Goal: Transaction & Acquisition: Purchase product/service

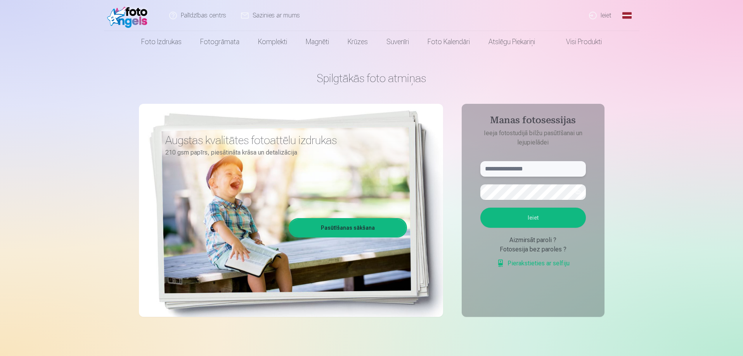
click at [535, 171] on input "text" at bounding box center [533, 169] width 106 height 16
type input "**********"
click at [480, 208] on button "Ieiet" at bounding box center [533, 218] width 106 height 20
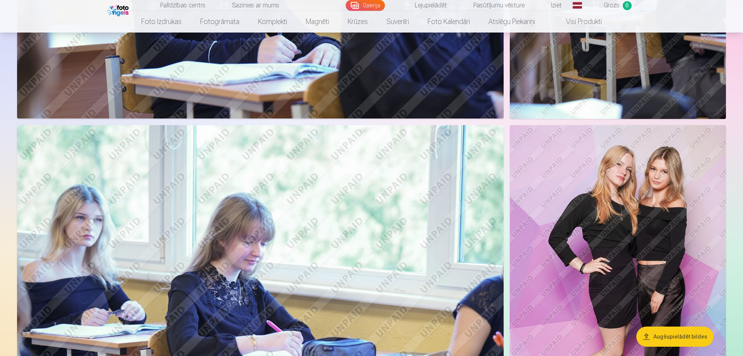
scroll to position [1435, 0]
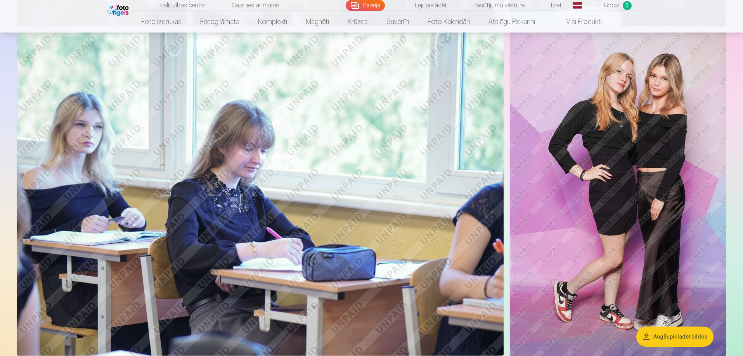
click at [561, 215] on img at bounding box center [618, 194] width 216 height 324
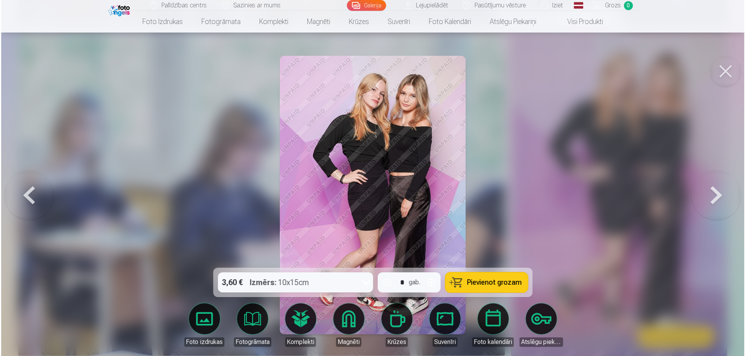
scroll to position [1516, 0]
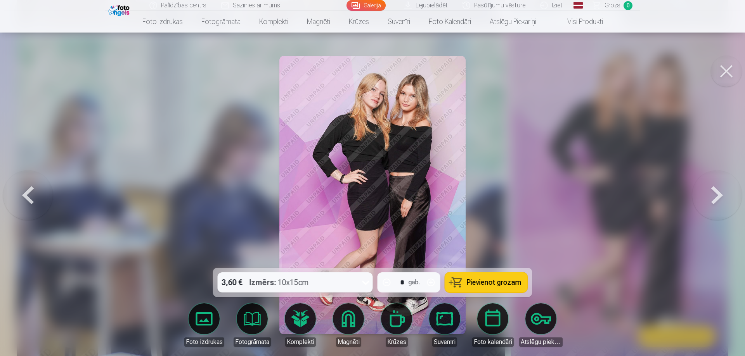
drag, startPoint x: 728, startPoint y: 76, endPoint x: 637, endPoint y: 171, distance: 131.4
click at [728, 76] on button at bounding box center [726, 71] width 31 height 31
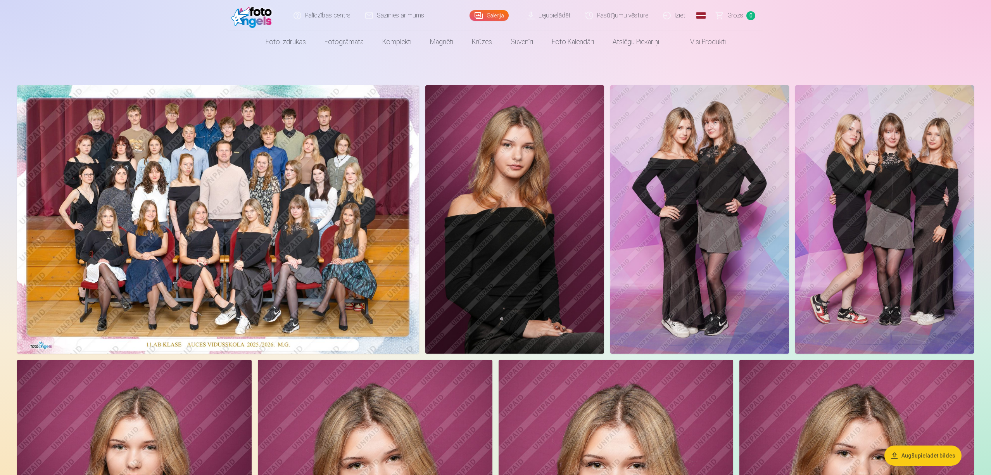
click at [558, 209] on img at bounding box center [515, 219] width 179 height 268
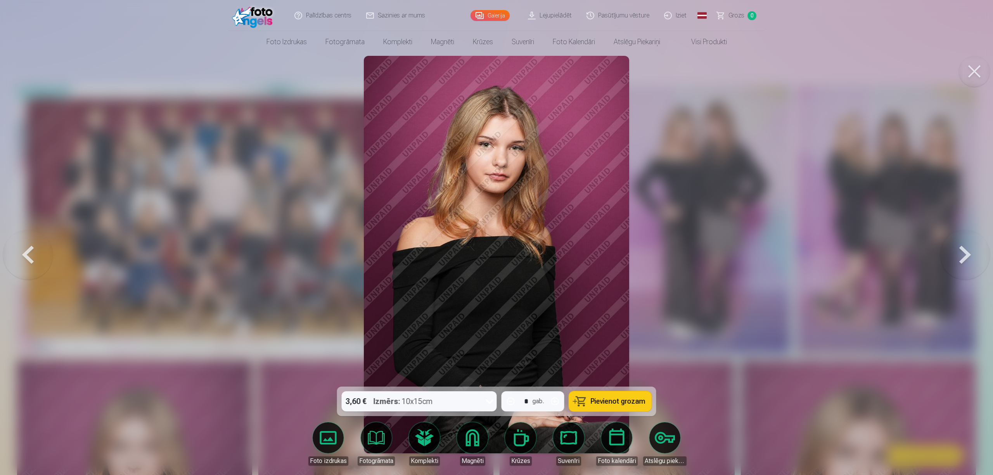
click at [506, 156] on img at bounding box center [496, 255] width 265 height 398
click at [742, 70] on button at bounding box center [974, 71] width 31 height 31
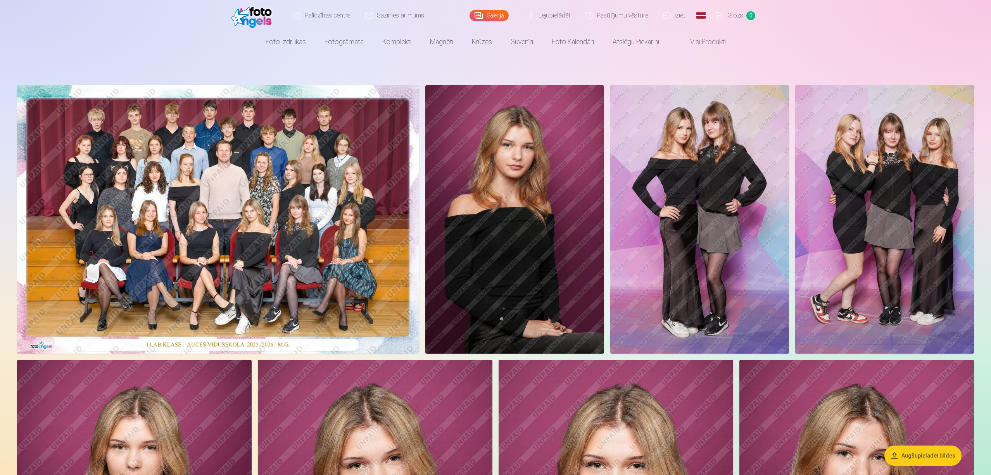
click at [170, 225] on img at bounding box center [218, 219] width 402 height 268
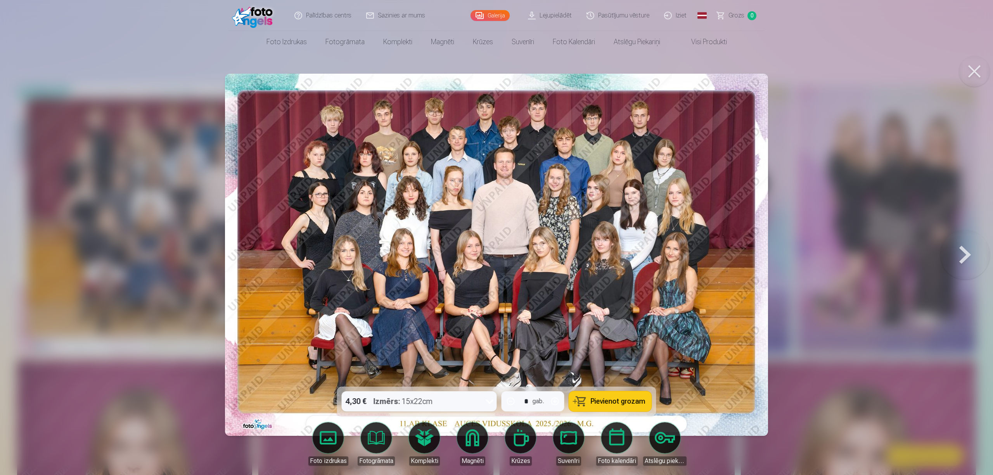
click at [463, 356] on div "4,30 € Izmērs : 15x22cm" at bounding box center [412, 401] width 140 height 20
click at [580, 356] on button "Pievienot grozam" at bounding box center [610, 401] width 83 height 20
click at [742, 71] on button at bounding box center [974, 71] width 31 height 31
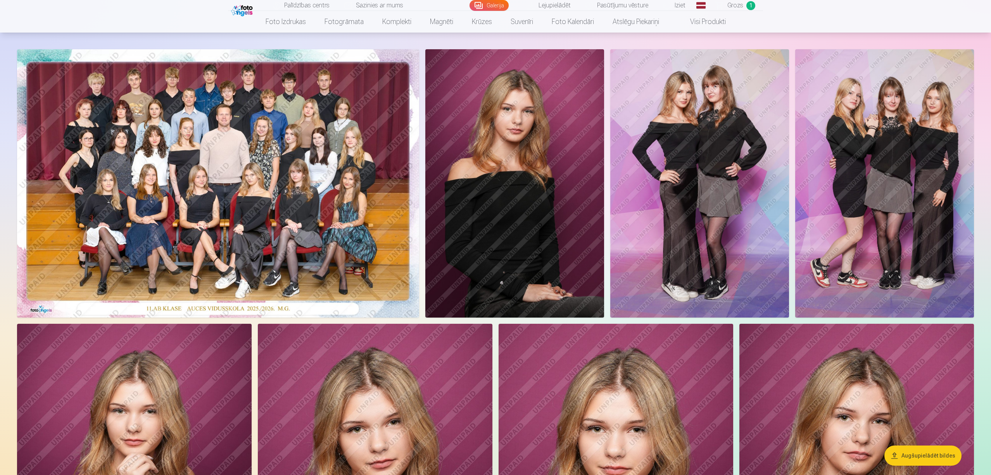
scroll to position [52, 0]
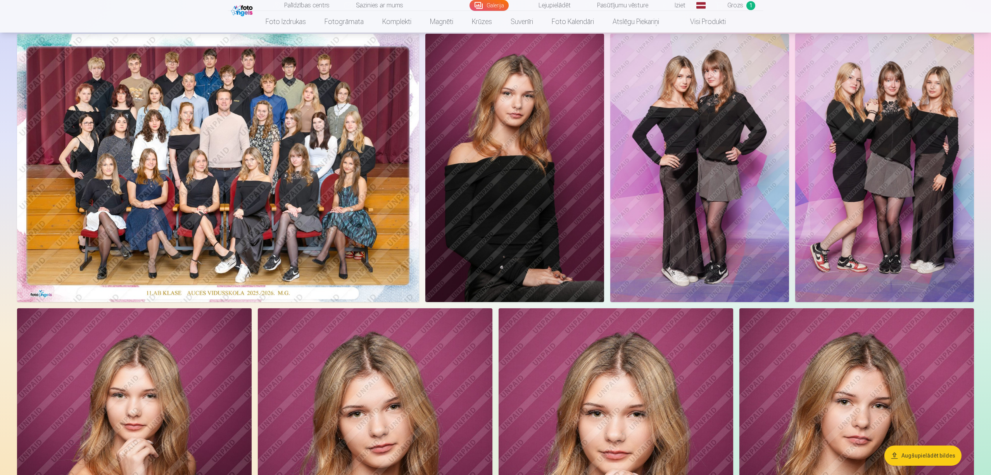
click at [742, 192] on img at bounding box center [885, 168] width 179 height 268
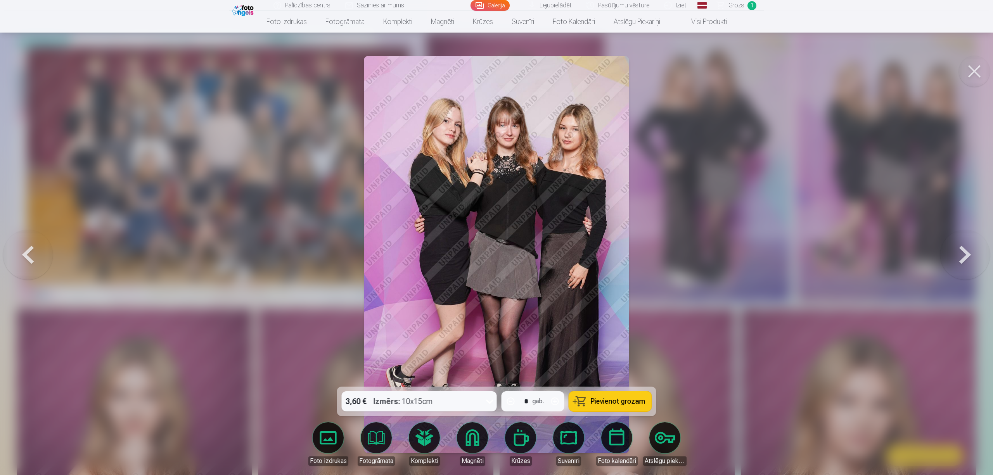
click at [742, 71] on button at bounding box center [974, 71] width 31 height 31
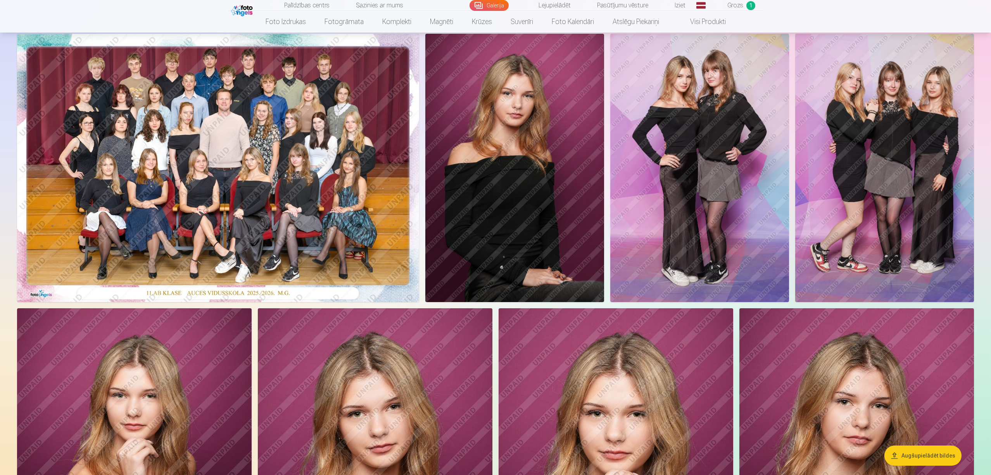
click at [742, 197] on img at bounding box center [885, 168] width 179 height 268
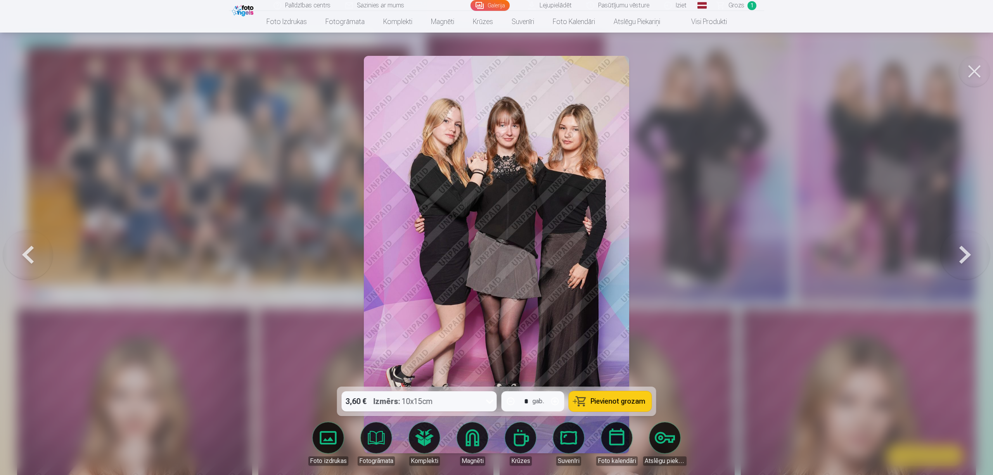
click at [628, 356] on span "Pievienot grozam" at bounding box center [618, 401] width 55 height 7
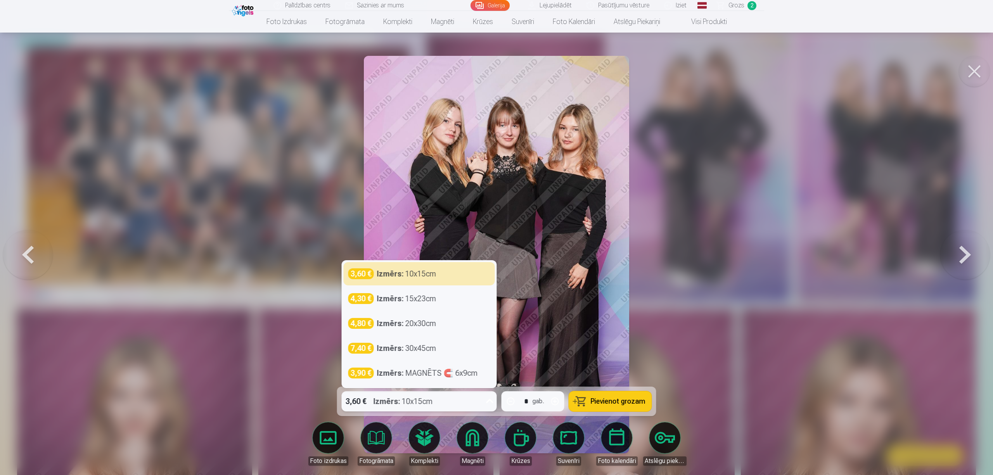
click at [453, 356] on div "3,60 € Izmērs : 10x15cm" at bounding box center [412, 401] width 140 height 20
click at [742, 75] on button at bounding box center [974, 71] width 31 height 31
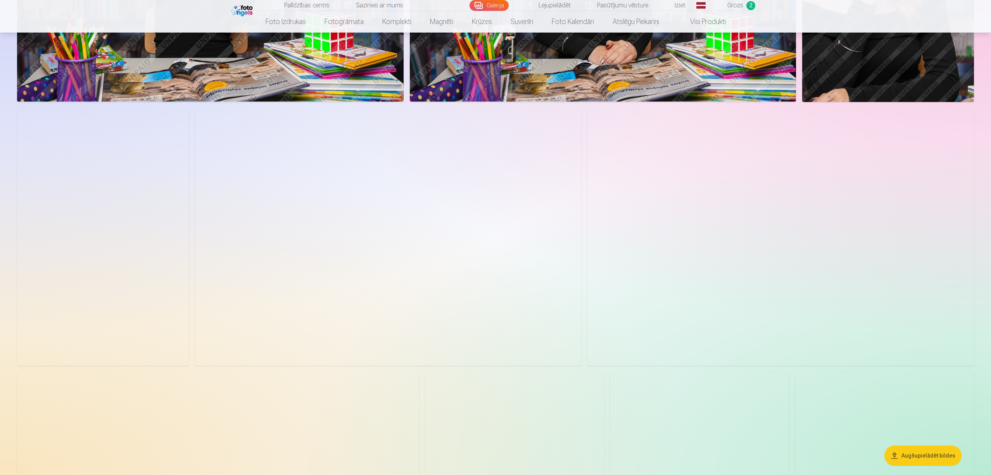
scroll to position [1448, 0]
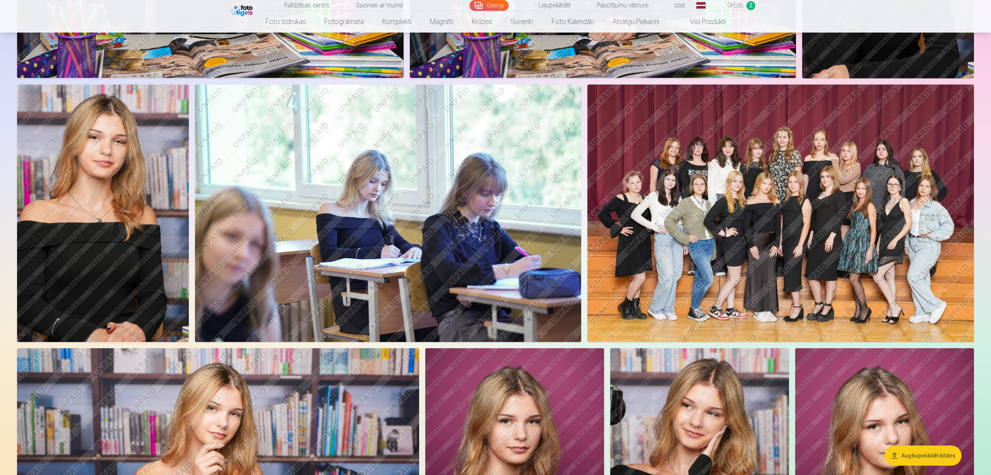
click at [742, 259] on img at bounding box center [781, 214] width 387 height 258
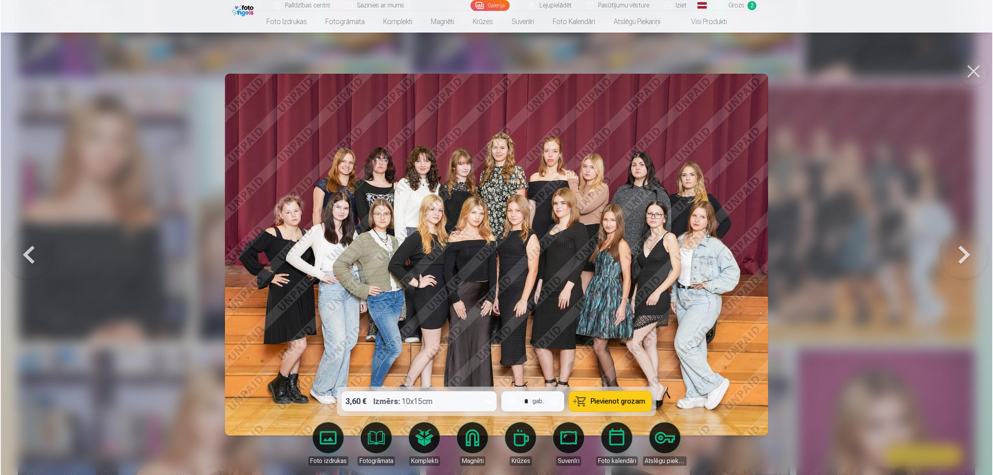
scroll to position [1450, 0]
click at [612, 356] on span "Pievienot grozam" at bounding box center [618, 401] width 55 height 7
click at [742, 74] on button at bounding box center [974, 71] width 31 height 31
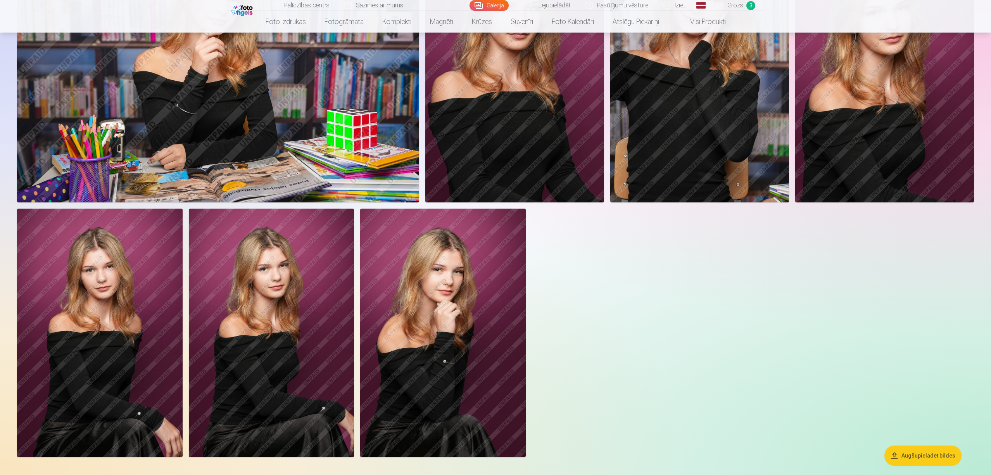
scroll to position [1914, 0]
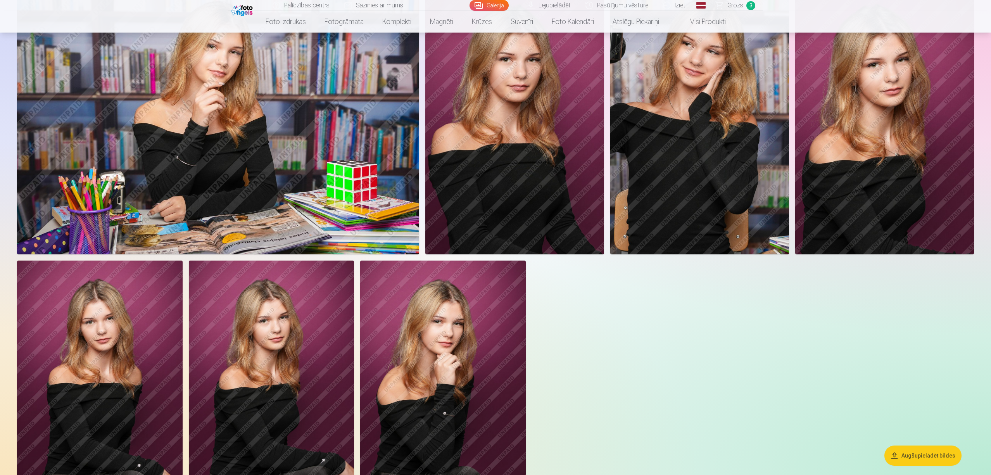
click at [742, 205] on img at bounding box center [885, 120] width 179 height 268
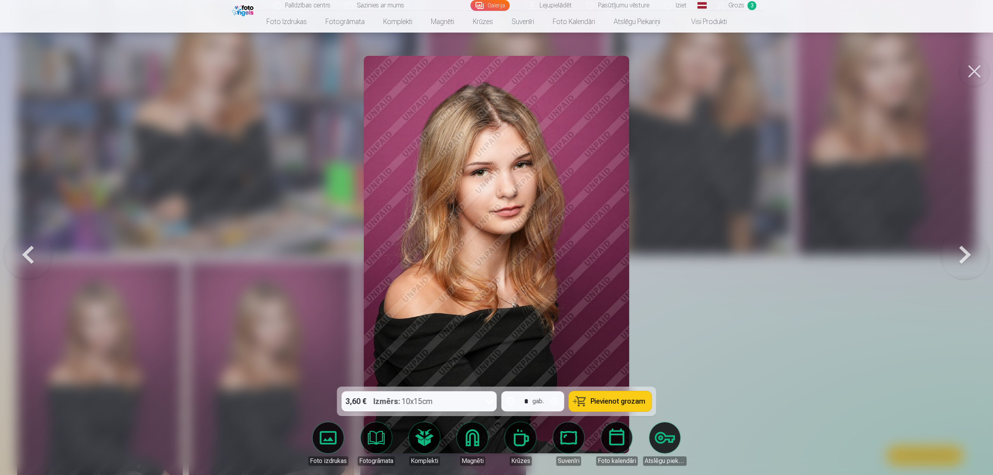
click at [742, 59] on button at bounding box center [974, 71] width 31 height 31
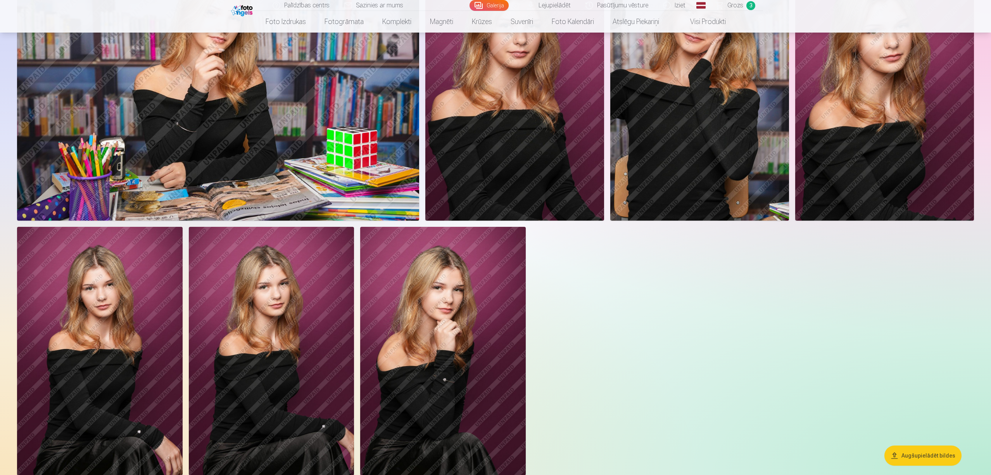
scroll to position [1862, 0]
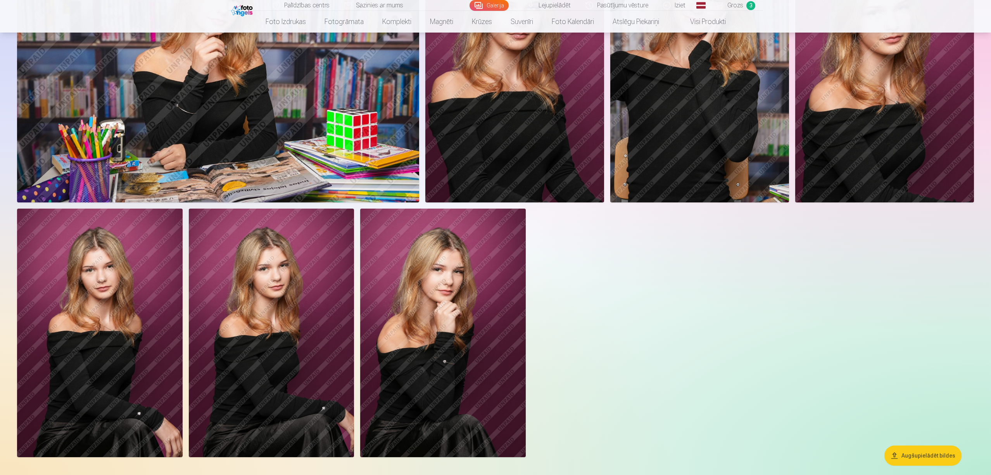
click at [278, 350] on img at bounding box center [272, 333] width 166 height 248
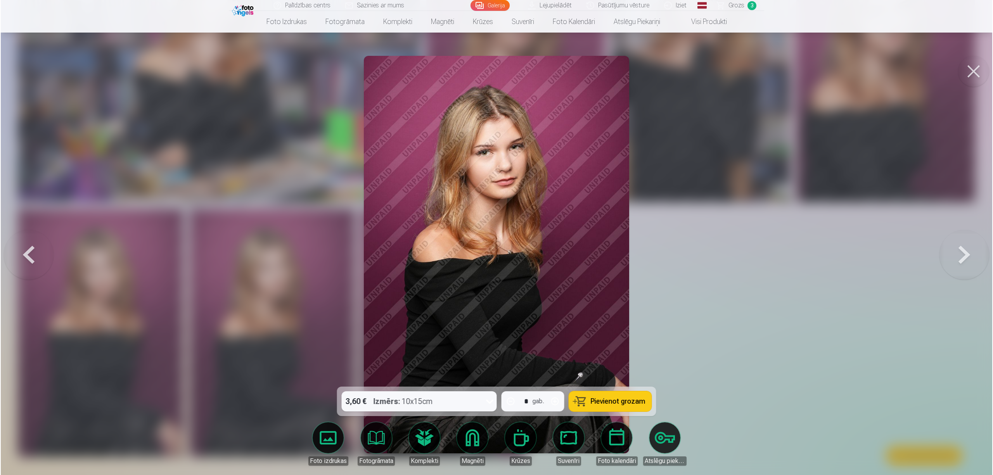
scroll to position [1864, 0]
click at [720, 264] on div at bounding box center [496, 237] width 993 height 475
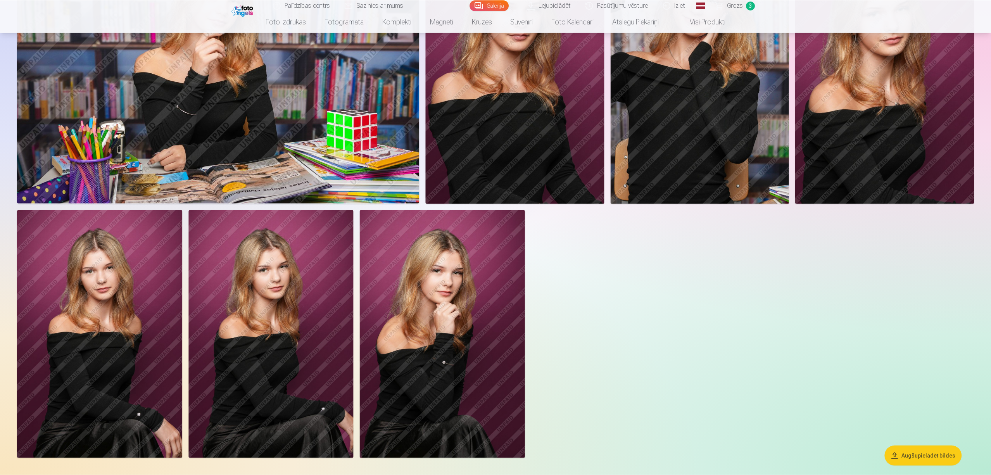
scroll to position [1862, 0]
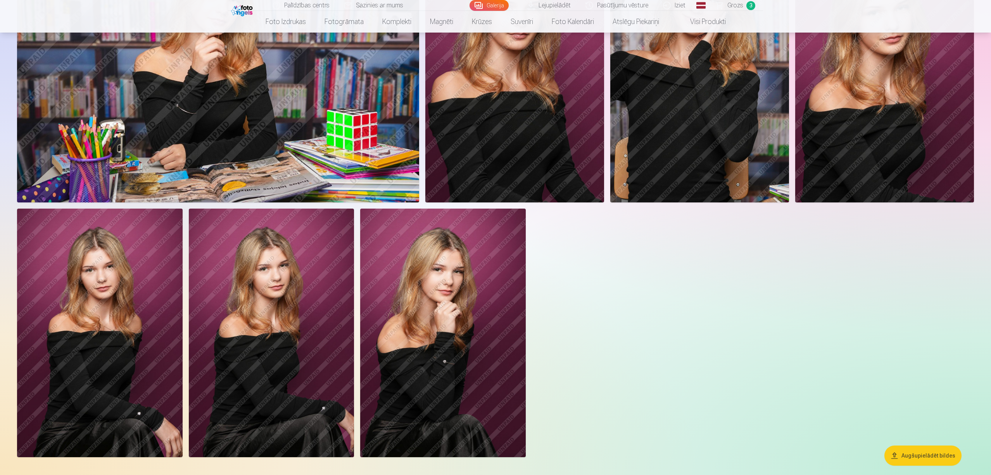
click at [314, 356] on img at bounding box center [272, 333] width 166 height 248
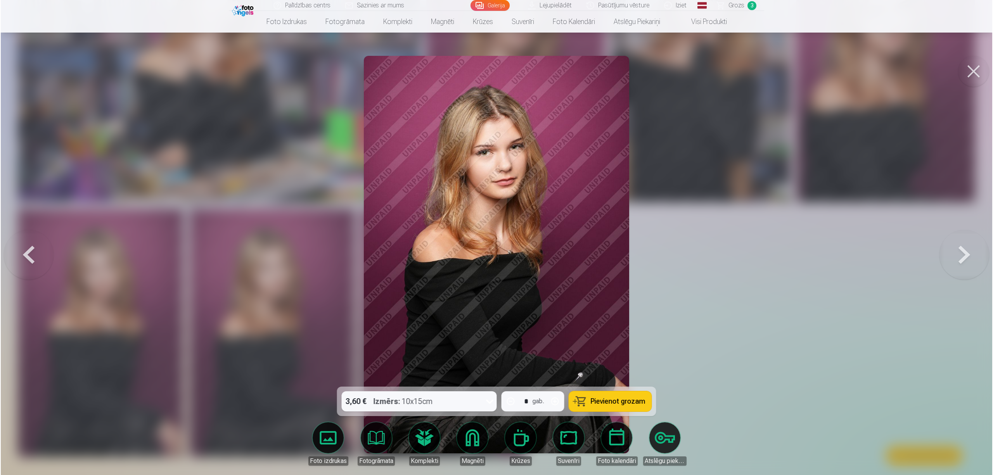
scroll to position [1864, 0]
click at [622, 356] on span "Pievienot grozam" at bounding box center [618, 401] width 55 height 7
click at [742, 67] on button at bounding box center [974, 71] width 31 height 31
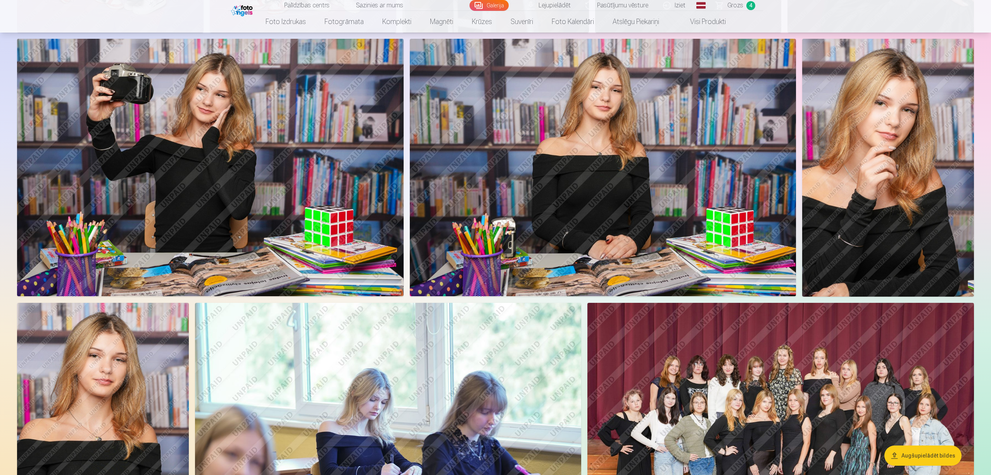
scroll to position [1138, 0]
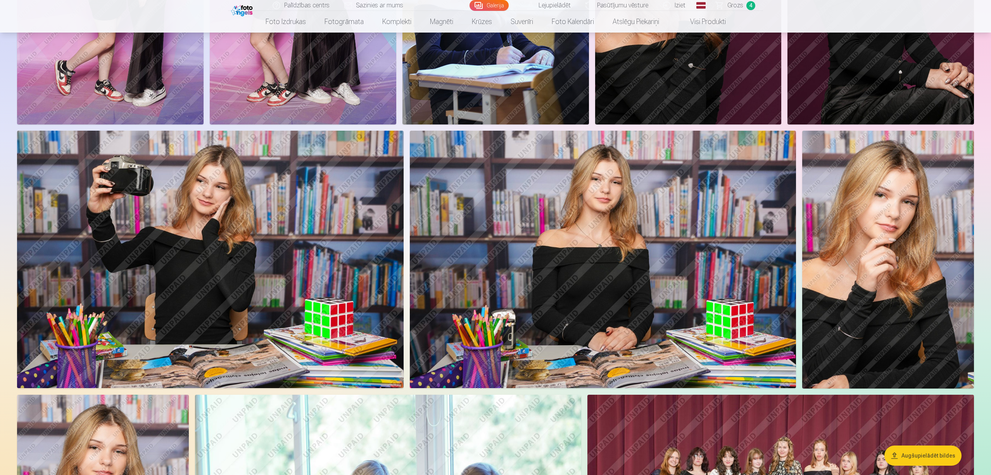
click at [742, 275] on img at bounding box center [889, 260] width 172 height 258
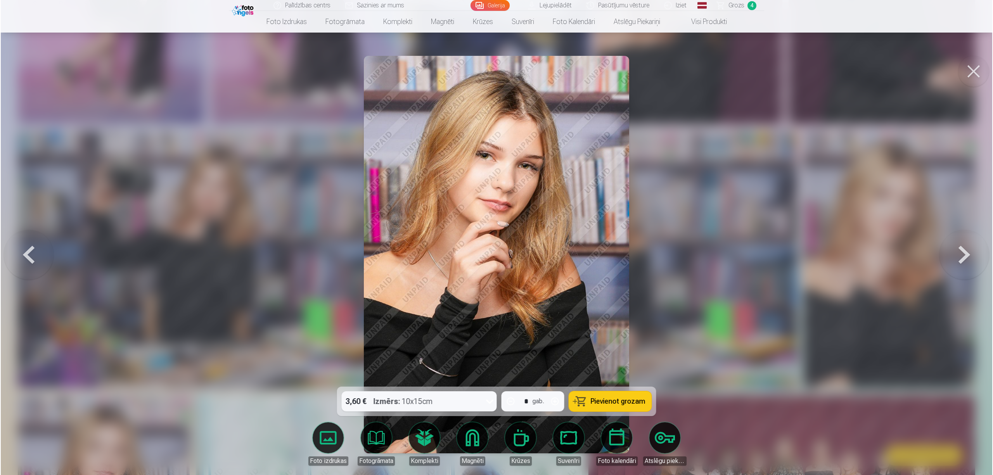
scroll to position [1139, 0]
click at [622, 356] on span "Pievienot grozam" at bounding box center [618, 401] width 55 height 7
click at [742, 71] on button at bounding box center [974, 71] width 31 height 31
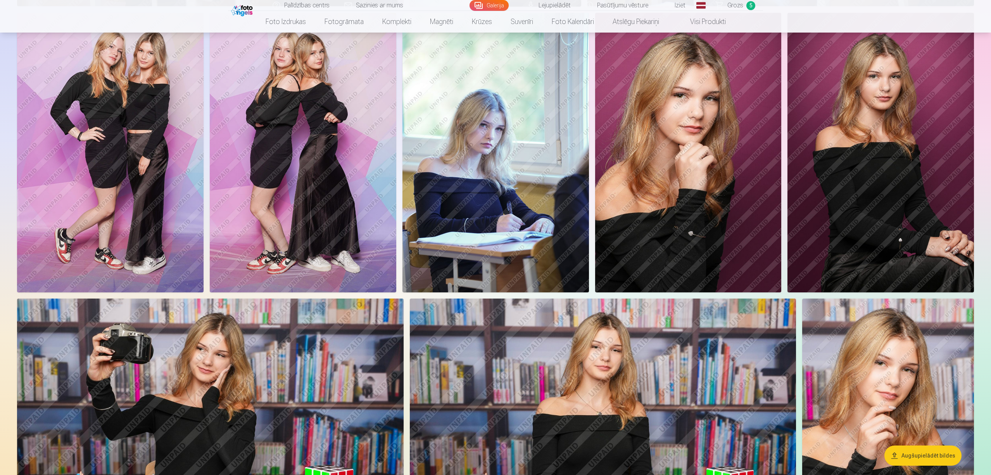
scroll to position [931, 0]
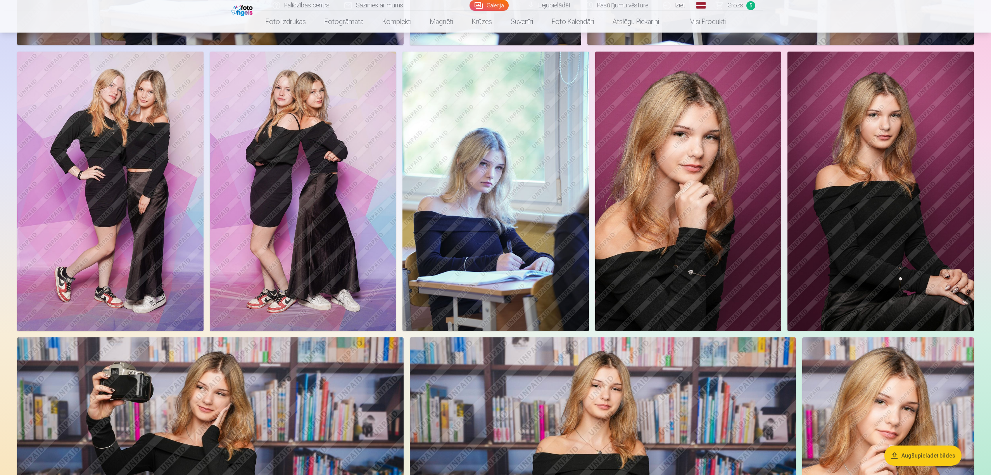
click at [742, 216] on img at bounding box center [881, 192] width 187 height 280
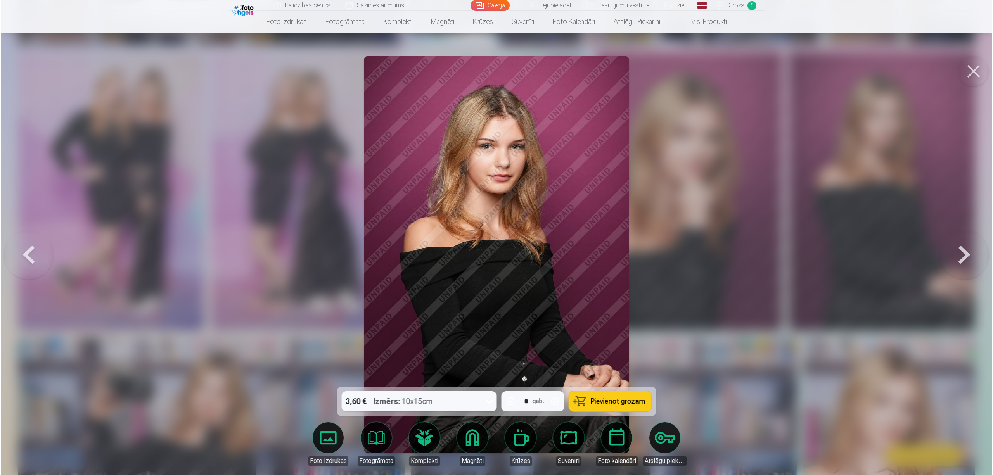
scroll to position [932, 0]
click at [742, 66] on button at bounding box center [974, 71] width 31 height 31
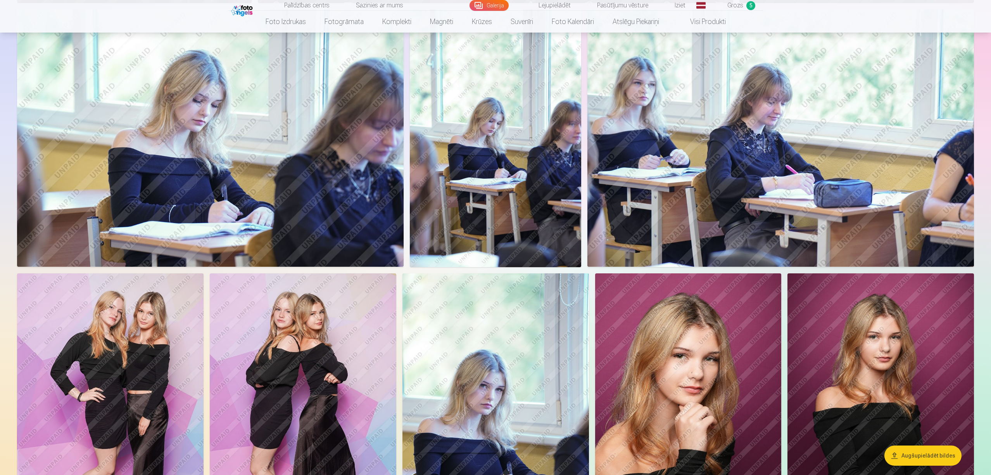
scroll to position [672, 0]
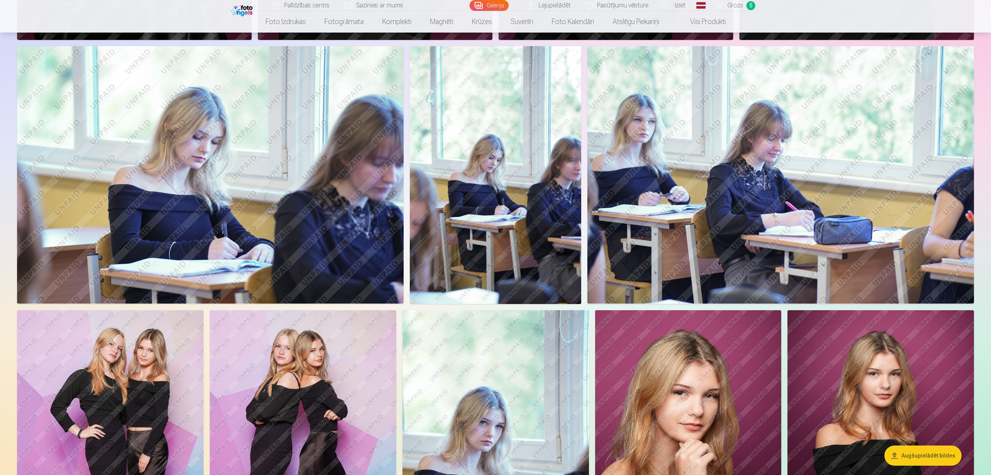
click at [221, 253] on img at bounding box center [210, 175] width 387 height 258
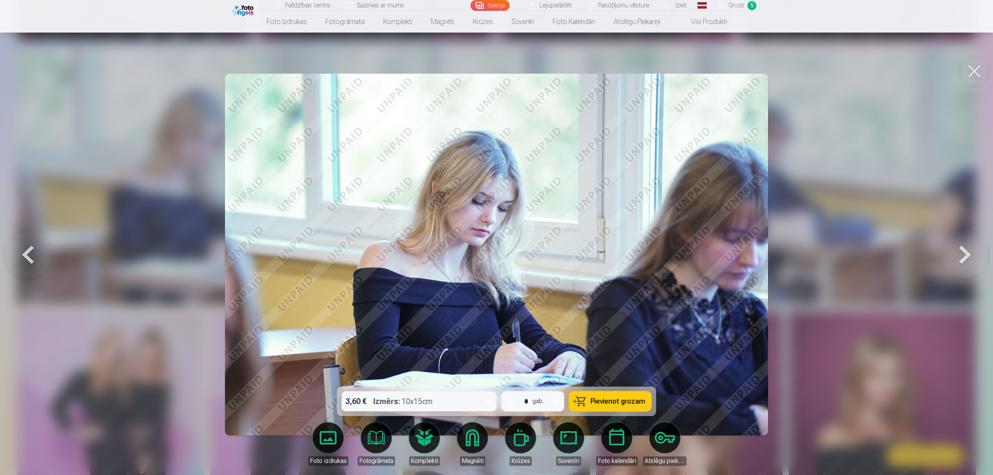
click at [742, 71] on button at bounding box center [974, 71] width 31 height 31
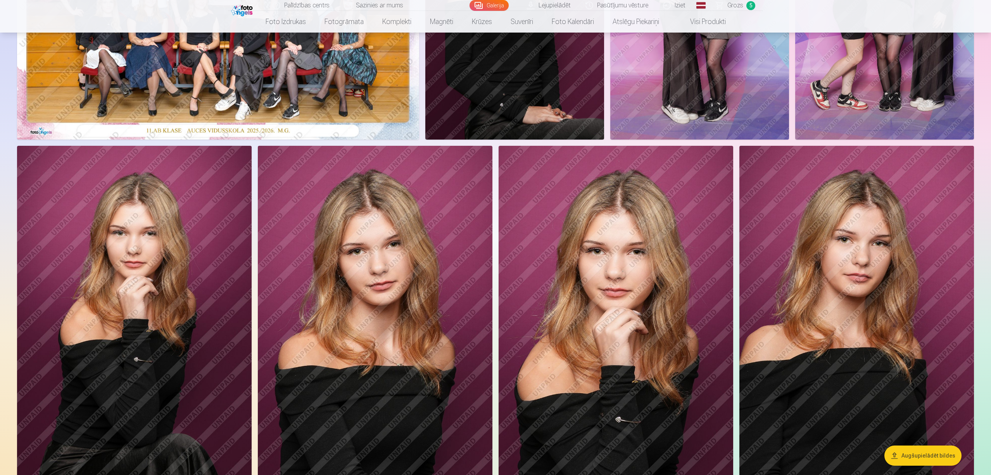
scroll to position [207, 0]
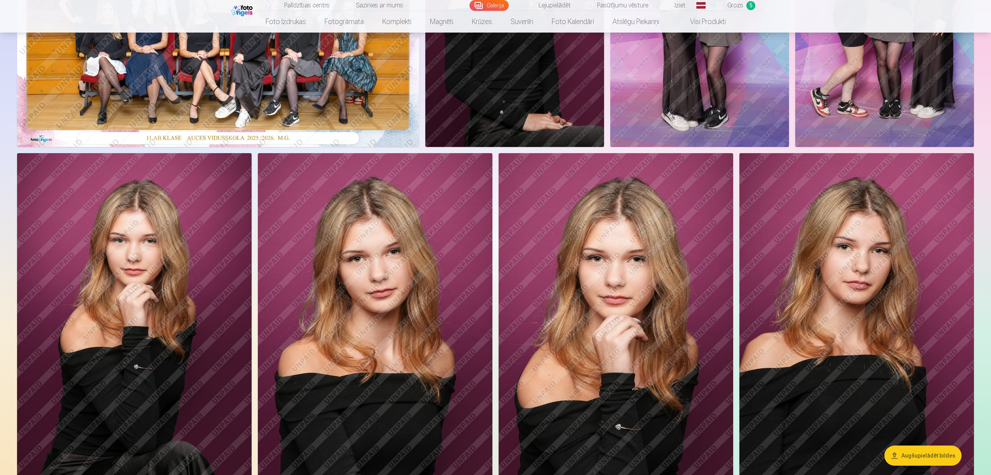
click at [728, 9] on span "Grozs" at bounding box center [736, 5] width 16 height 9
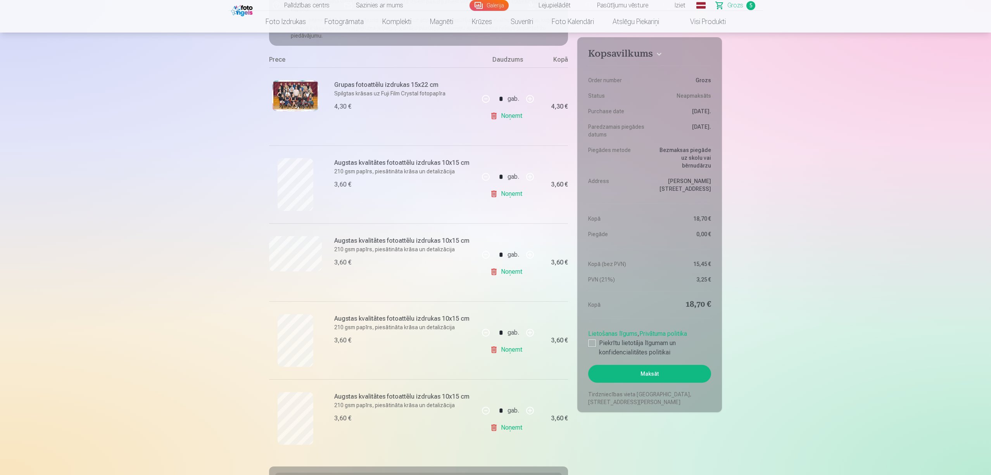
scroll to position [155, 0]
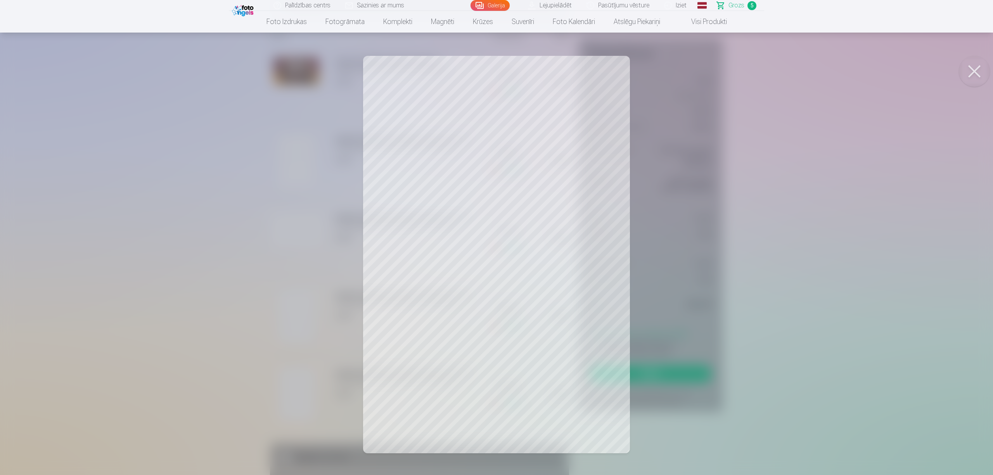
click at [742, 74] on button at bounding box center [974, 71] width 31 height 31
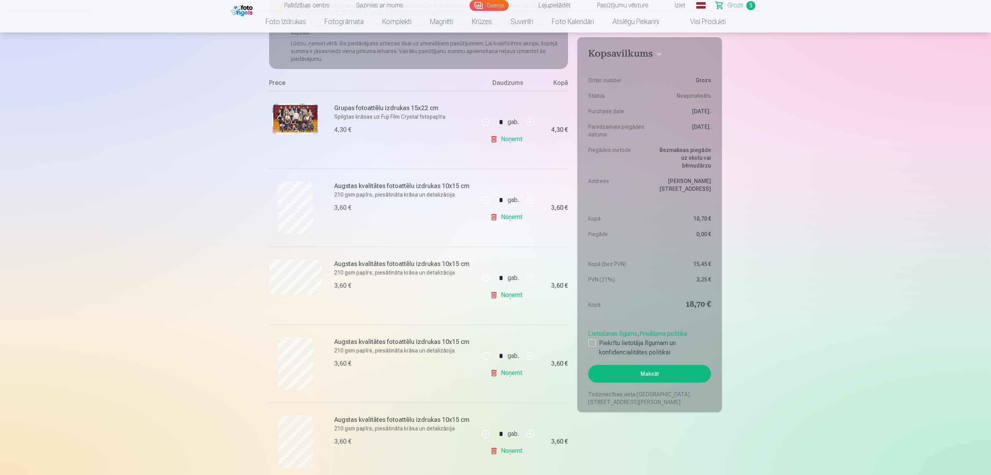
scroll to position [0, 0]
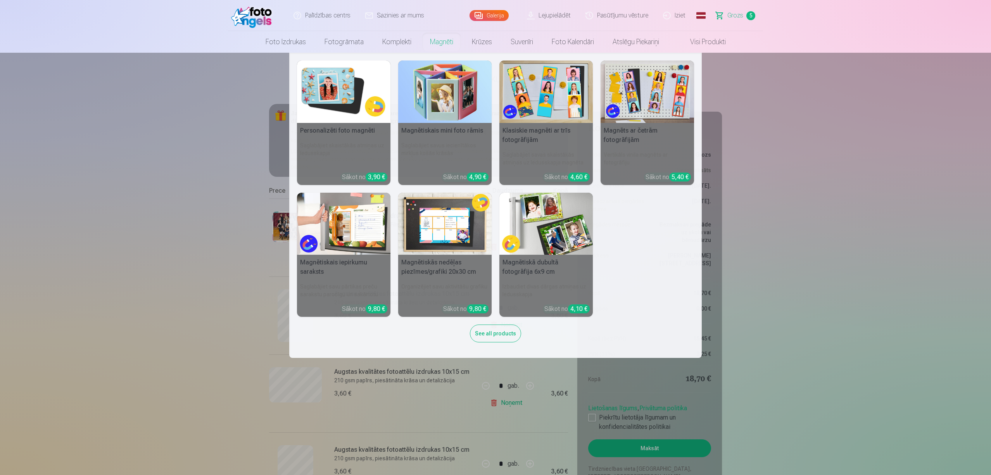
click at [439, 43] on link "Magnēti" at bounding box center [442, 42] width 42 height 22
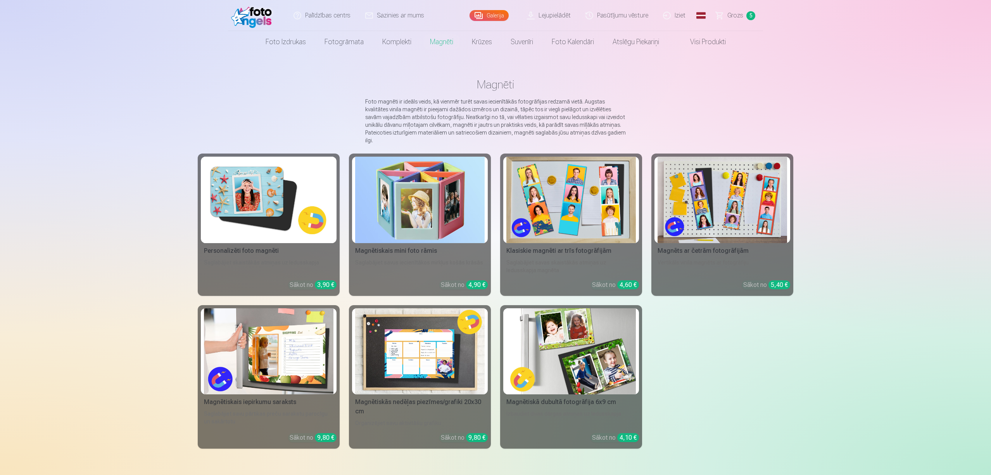
click at [283, 196] on img at bounding box center [269, 200] width 130 height 87
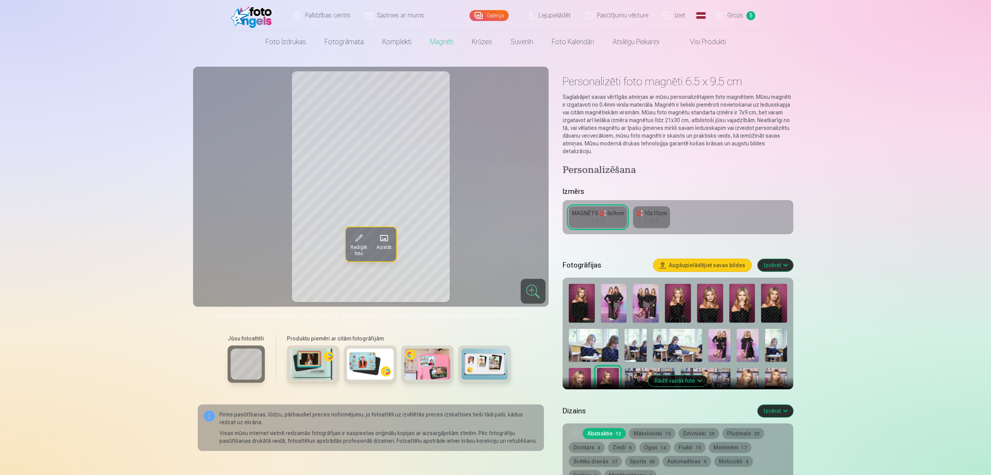
click at [362, 239] on span at bounding box center [359, 238] width 12 height 12
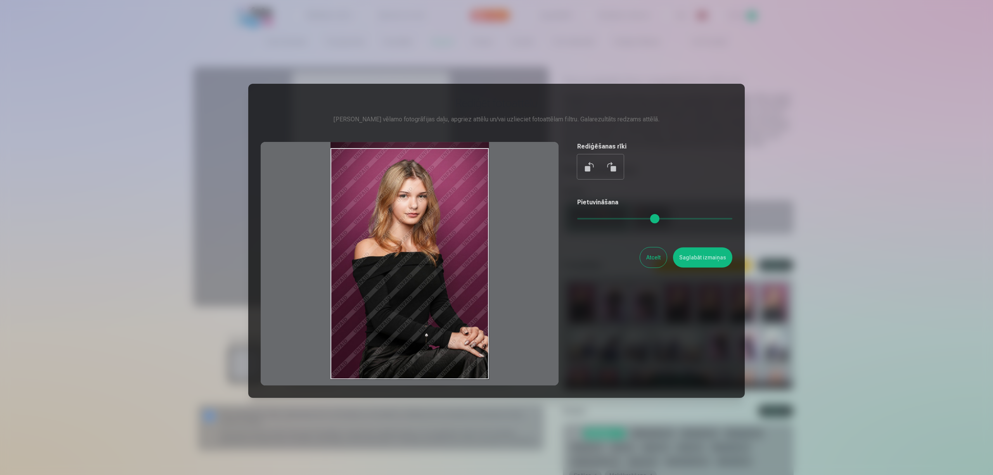
drag, startPoint x: 438, startPoint y: 251, endPoint x: 434, endPoint y: 242, distance: 9.4
click at [434, 242] on div at bounding box center [410, 264] width 298 height 244
click at [652, 250] on button "Atcelt" at bounding box center [653, 257] width 27 height 20
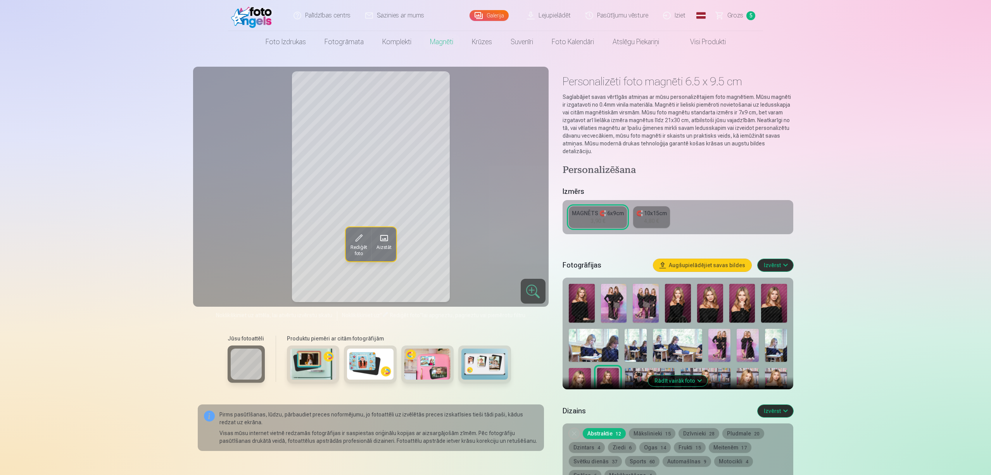
click at [681, 299] on img at bounding box center [678, 303] width 26 height 39
click at [702, 296] on img at bounding box center [710, 303] width 26 height 39
click at [742, 291] on img at bounding box center [743, 303] width 26 height 39
click at [742, 285] on div at bounding box center [678, 381] width 225 height 200
click at [742, 291] on img at bounding box center [774, 303] width 26 height 39
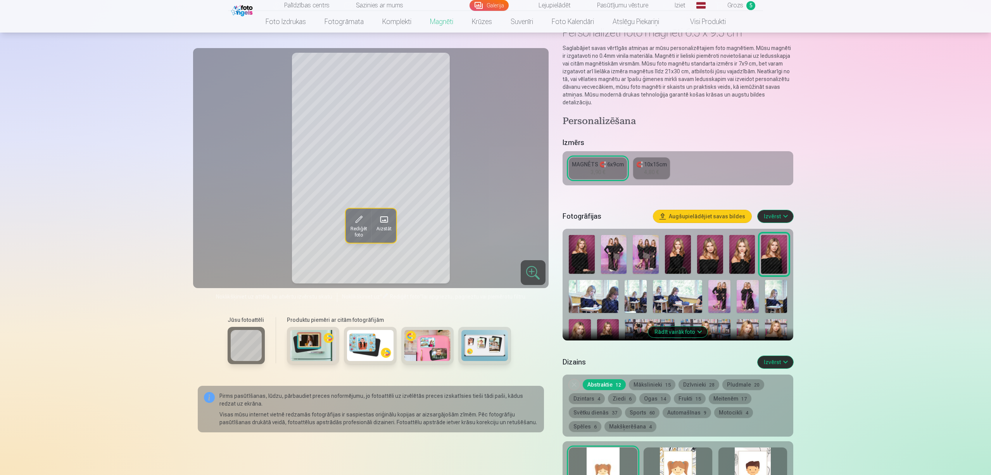
scroll to position [52, 0]
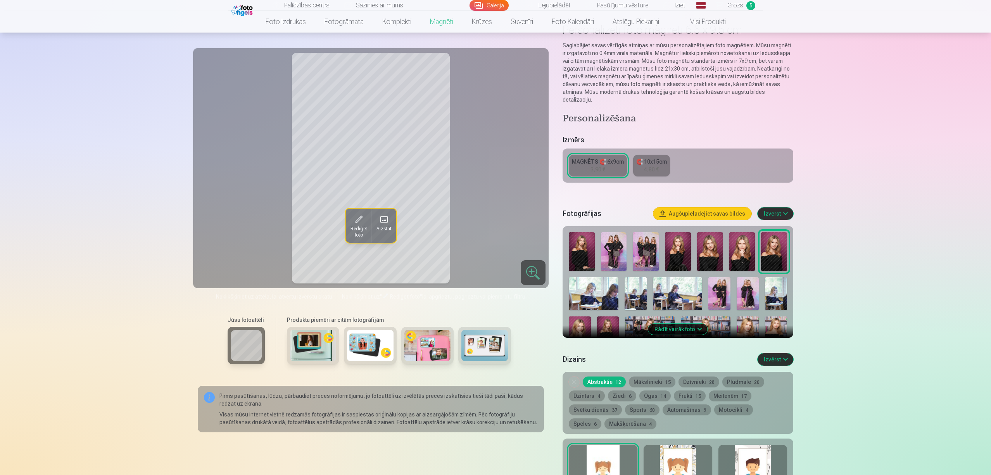
click at [663, 324] on button "Rādīt vairāk foto" at bounding box center [678, 329] width 59 height 11
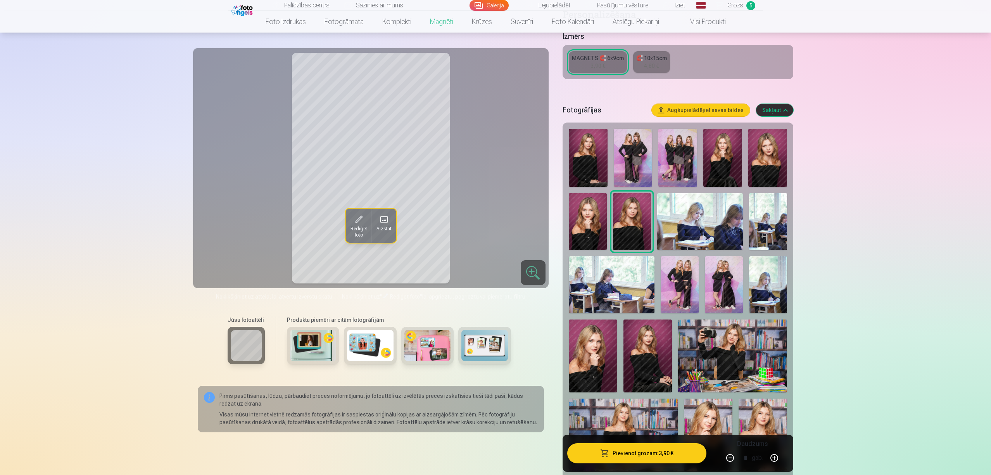
scroll to position [207, 0]
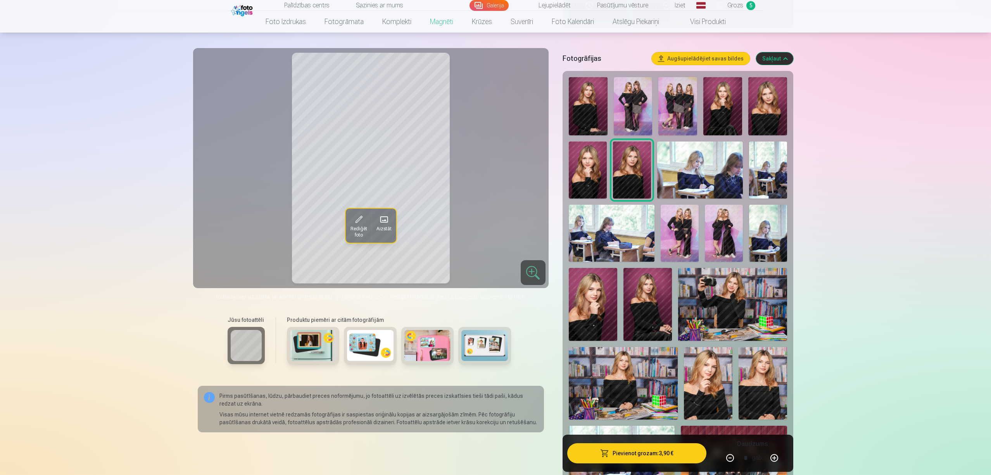
click at [609, 295] on img at bounding box center [593, 304] width 48 height 73
click at [643, 304] on img at bounding box center [648, 304] width 48 height 73
click at [742, 356] on img at bounding box center [763, 383] width 48 height 73
click at [728, 356] on img at bounding box center [708, 383] width 48 height 73
click at [602, 304] on img at bounding box center [593, 304] width 48 height 73
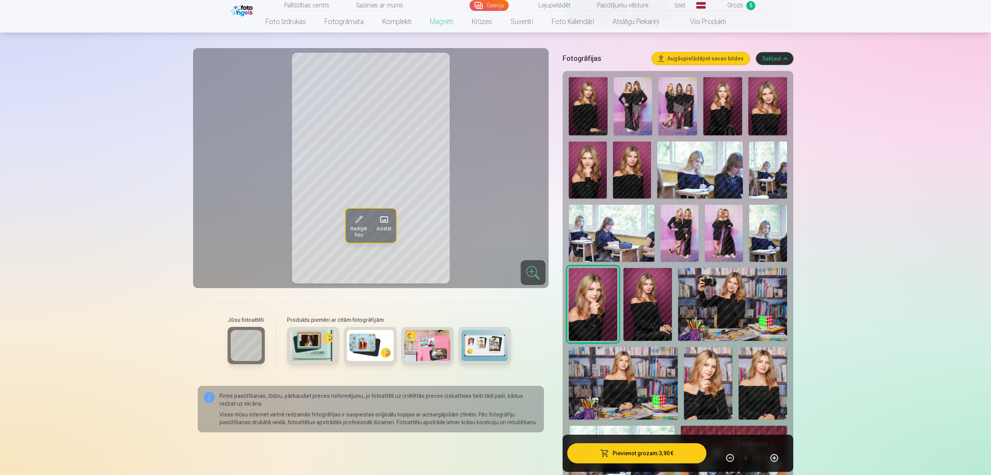
click at [644, 297] on img at bounding box center [648, 304] width 48 height 73
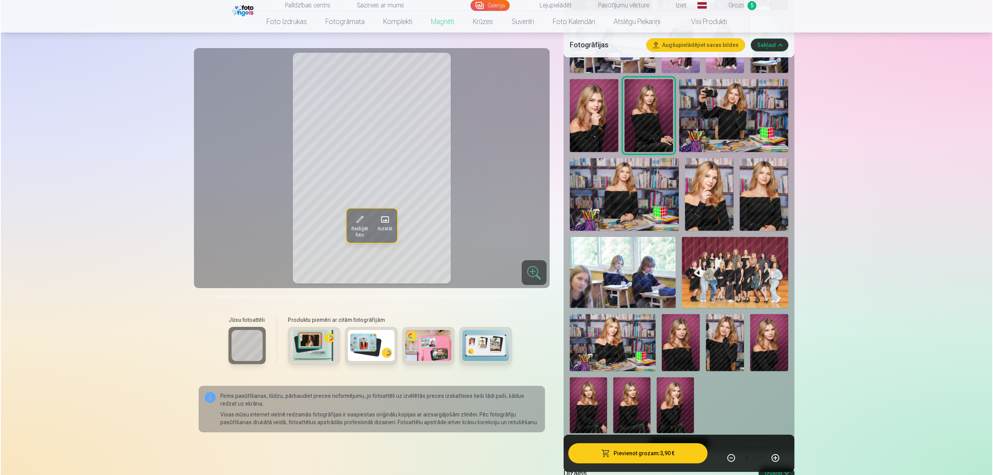
scroll to position [414, 0]
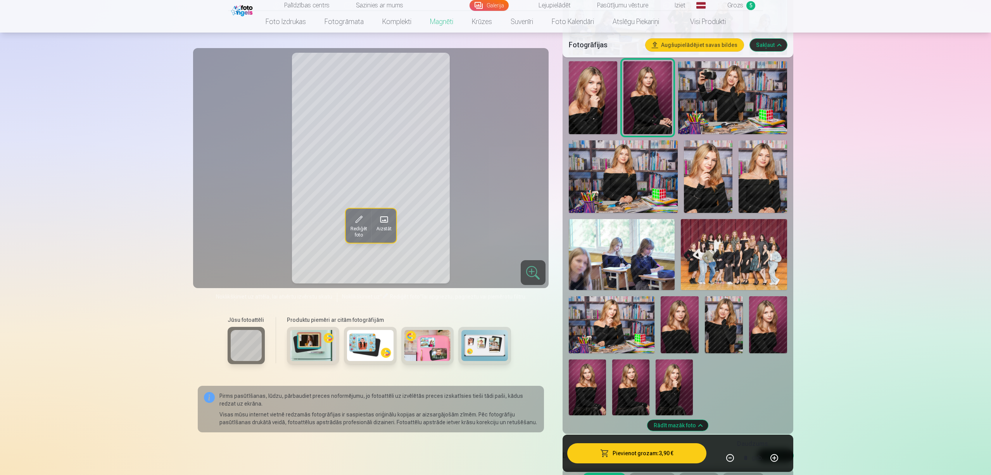
click at [680, 356] on img at bounding box center [674, 388] width 37 height 56
click at [649, 356] on button "Pievienot grozam : 3,90 €" at bounding box center [637, 453] width 139 height 20
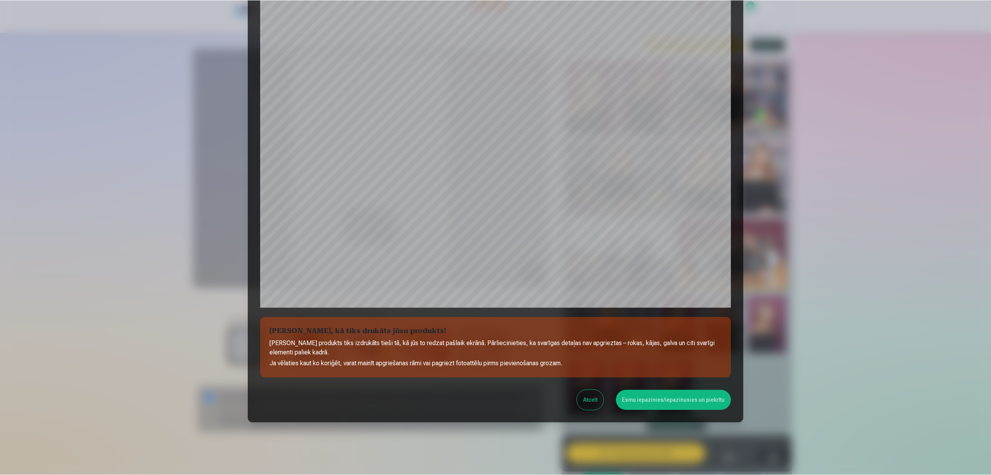
scroll to position [83, 0]
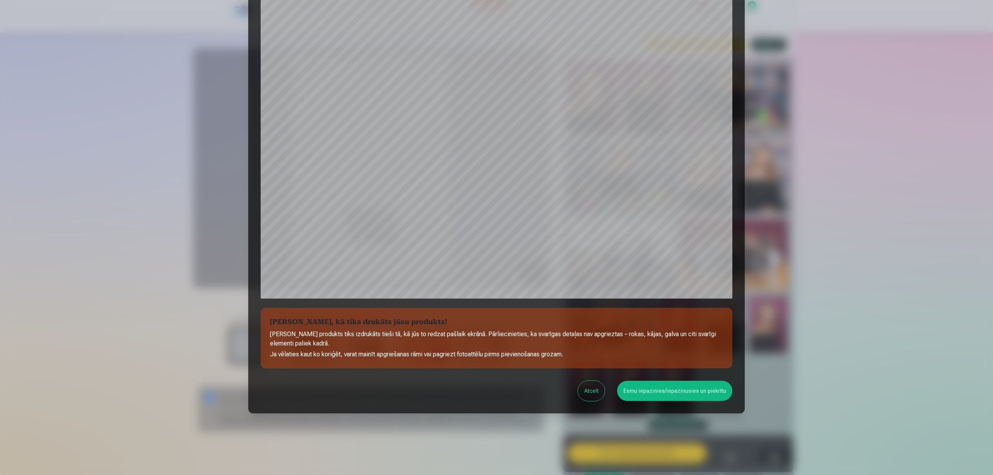
click at [682, 356] on button "Esmu iepazinies/iepazinusies un piekrītu" at bounding box center [674, 391] width 115 height 20
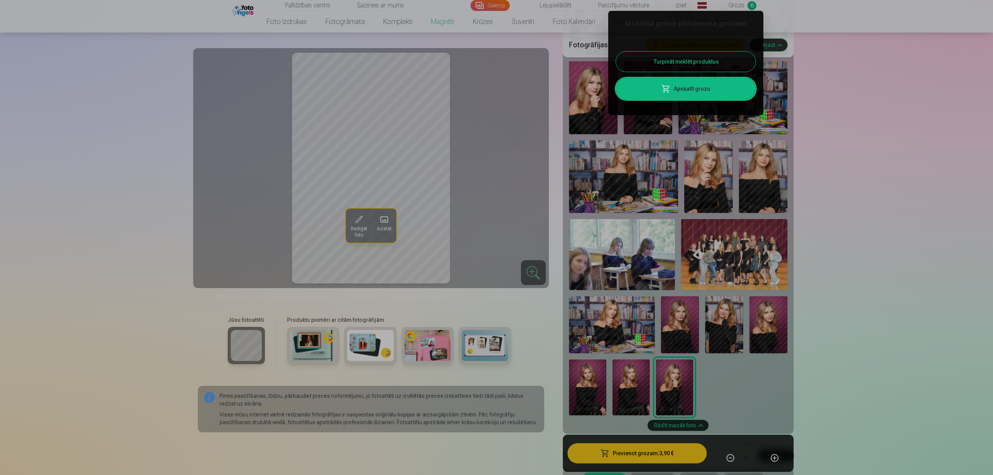
drag, startPoint x: 676, startPoint y: 61, endPoint x: 663, endPoint y: 64, distance: 12.9
click at [676, 61] on button "Turpināt meklēt produktus" at bounding box center [686, 62] width 140 height 20
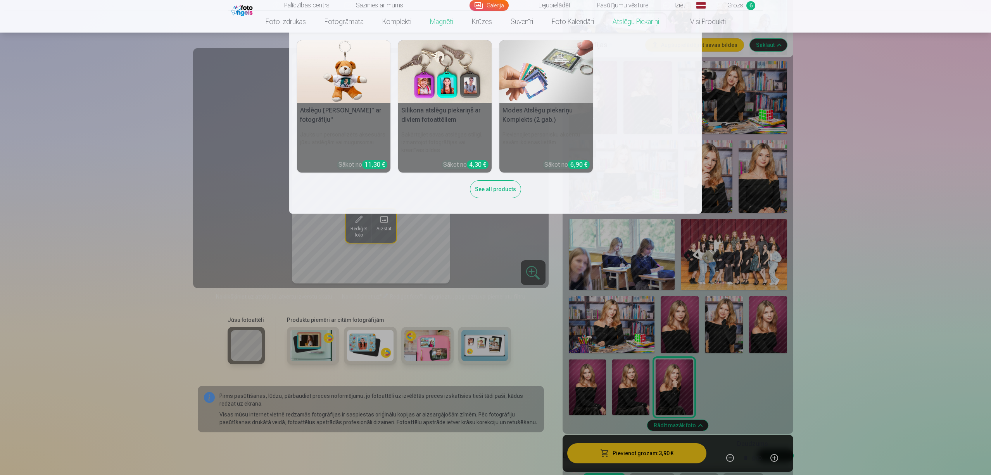
click at [635, 25] on link "Atslēgu piekariņi" at bounding box center [636, 22] width 65 height 22
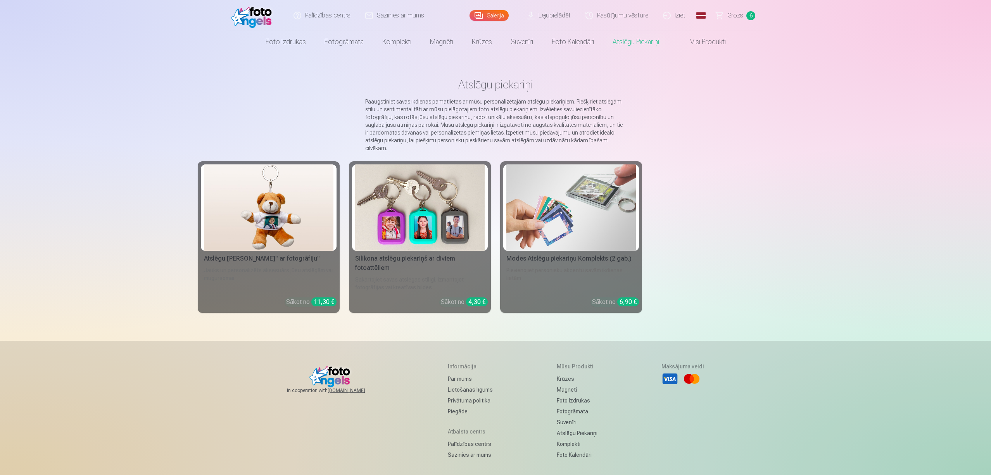
click at [448, 205] on img at bounding box center [420, 207] width 130 height 87
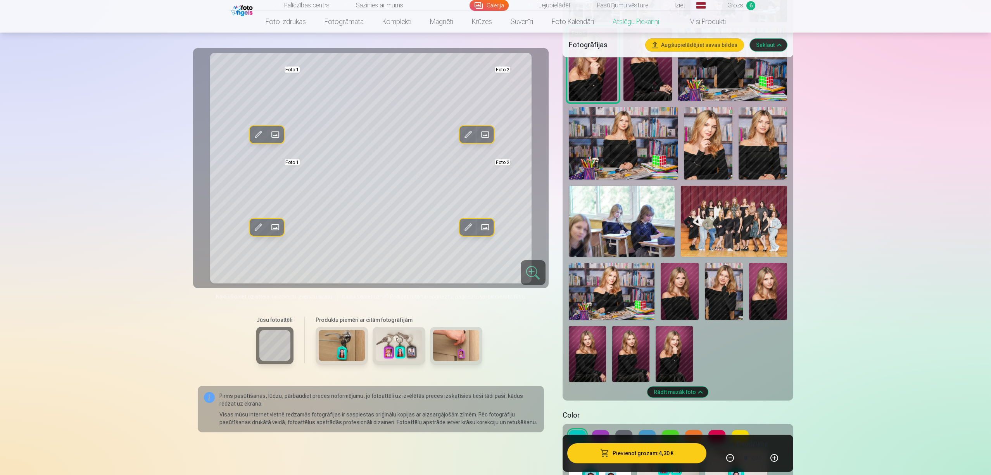
scroll to position [414, 0]
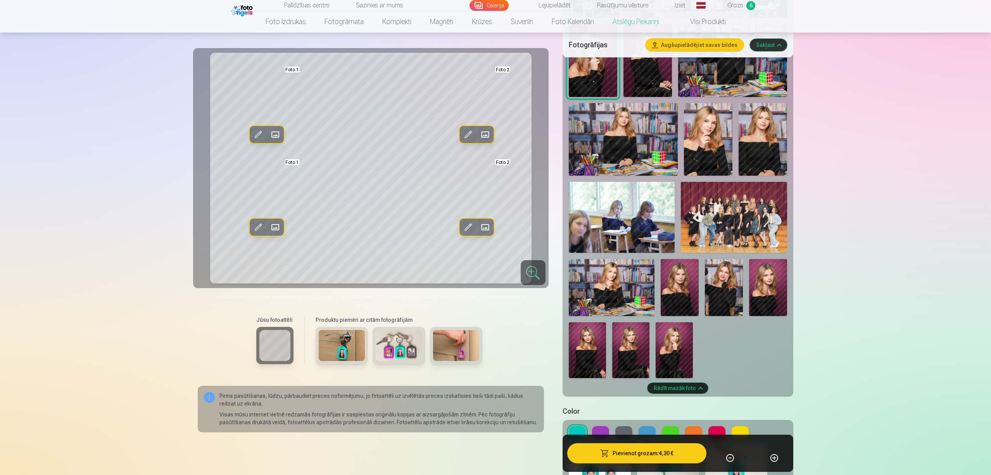
click at [726, 296] on img at bounding box center [724, 287] width 38 height 57
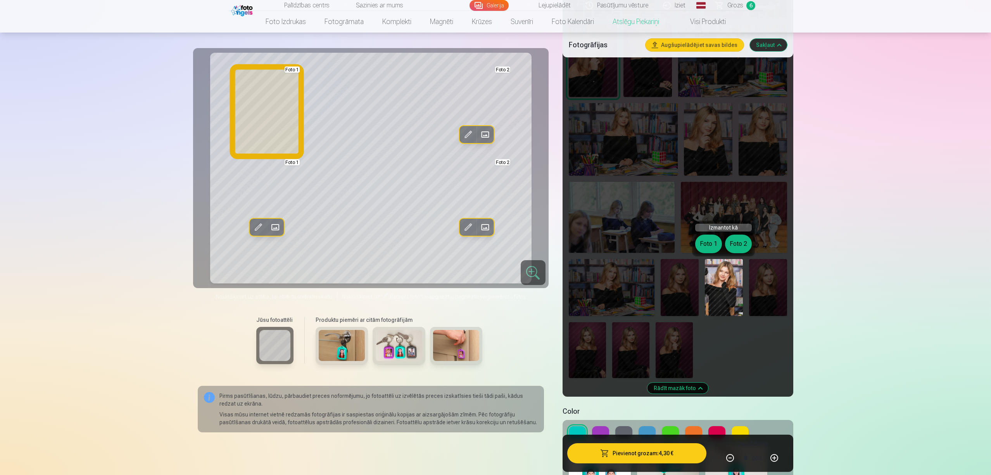
click at [709, 248] on button "Foto 1" at bounding box center [709, 244] width 27 height 19
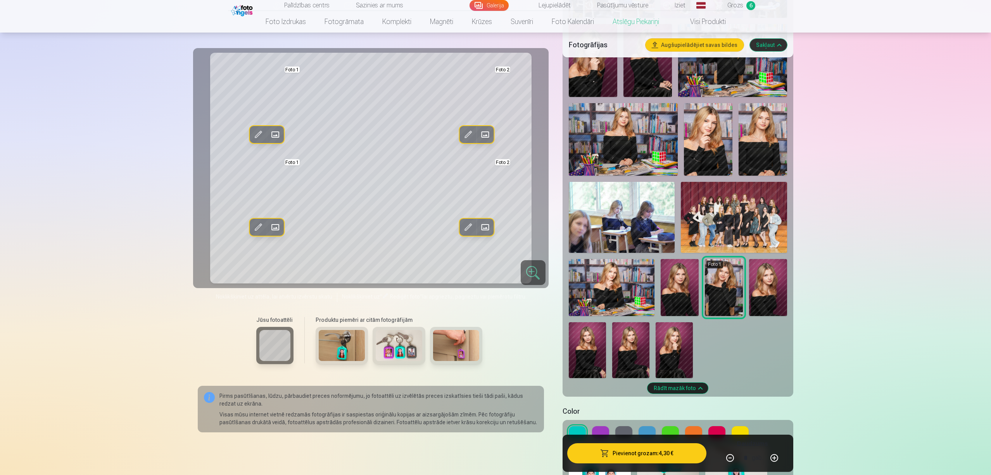
click at [690, 273] on img at bounding box center [680, 287] width 38 height 57
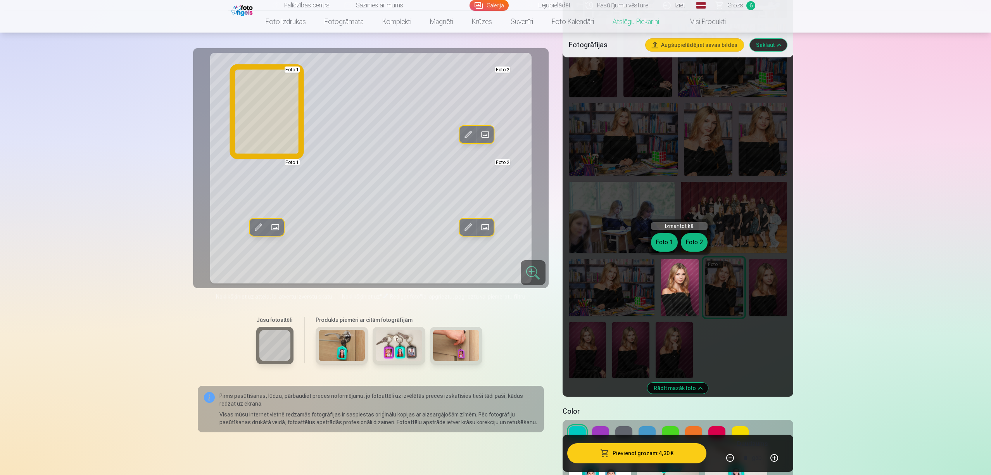
click at [671, 238] on button "Foto 1" at bounding box center [664, 242] width 27 height 19
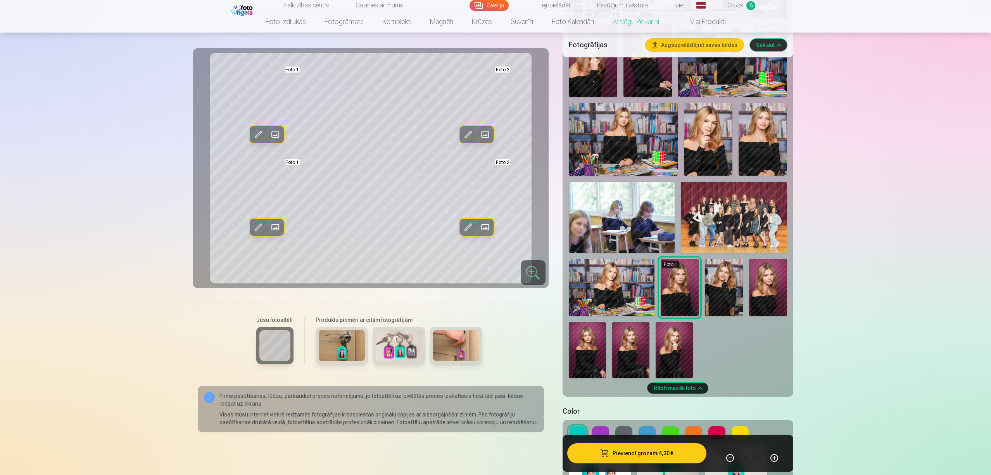
click at [742, 286] on img at bounding box center [768, 287] width 38 height 57
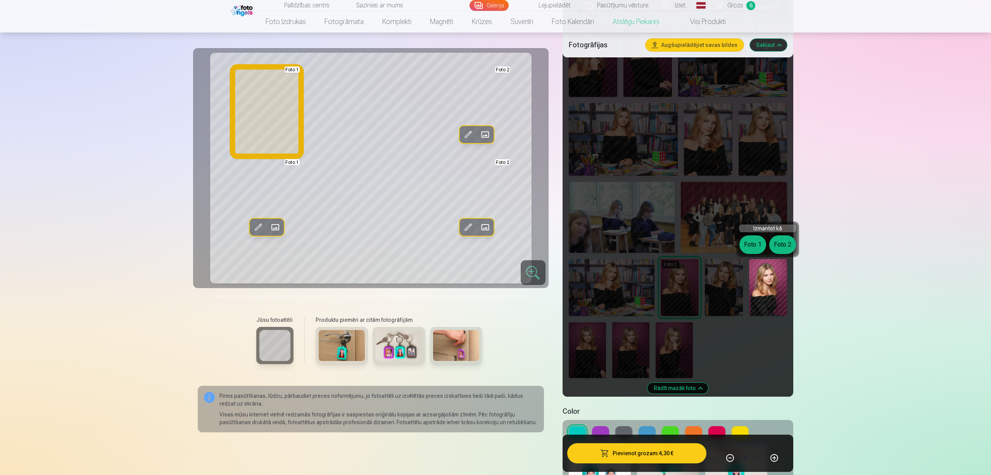
click at [742, 249] on button "Foto 1" at bounding box center [753, 244] width 27 height 19
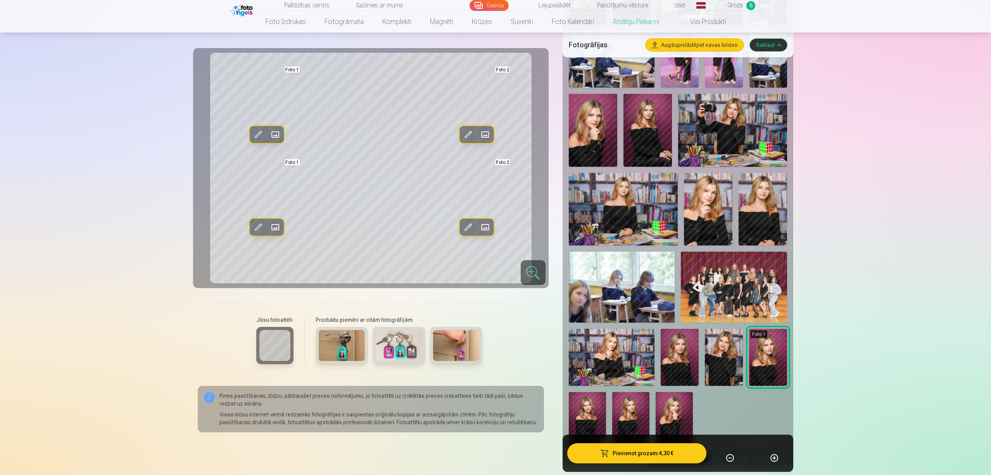
scroll to position [362, 0]
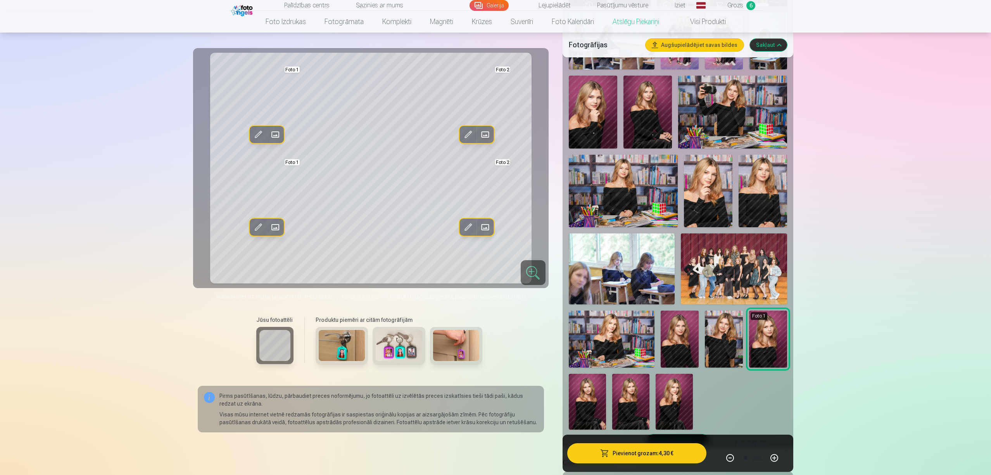
click at [722, 330] on img at bounding box center [724, 339] width 38 height 57
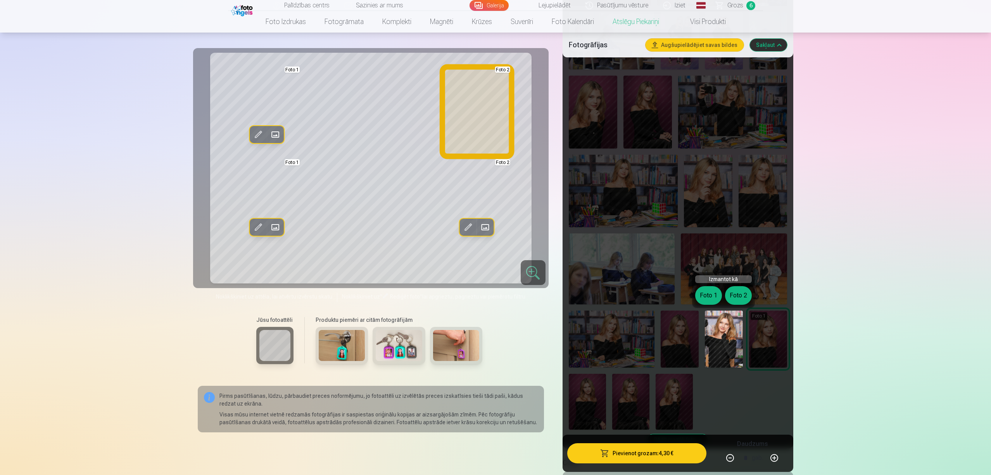
click at [740, 290] on button "Foto 2" at bounding box center [738, 295] width 27 height 19
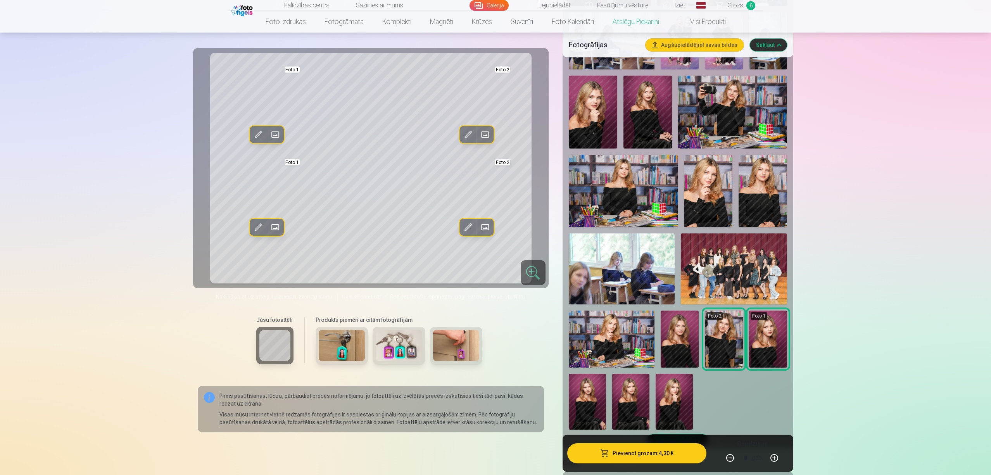
click at [742, 327] on img at bounding box center [768, 339] width 38 height 57
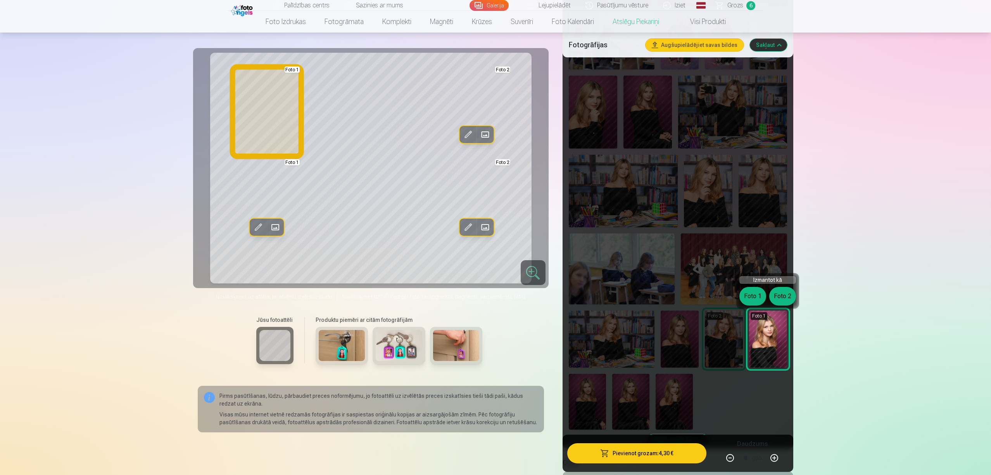
click at [742, 301] on button "Foto 1" at bounding box center [753, 296] width 27 height 19
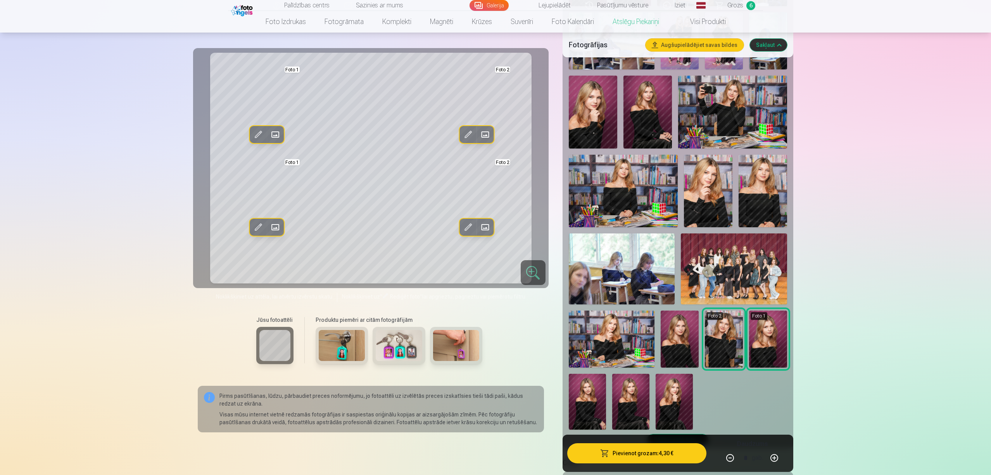
click at [623, 337] on img at bounding box center [612, 339] width 86 height 57
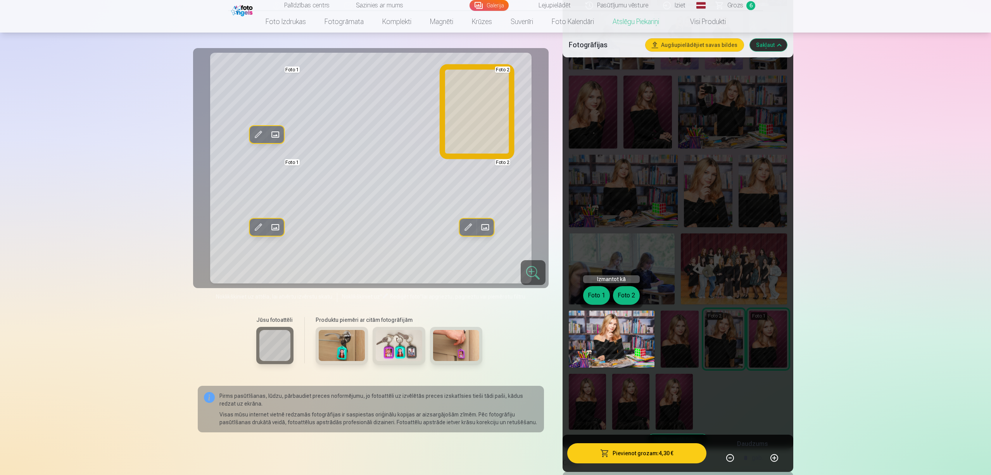
click at [631, 299] on button "Foto 2" at bounding box center [626, 295] width 27 height 19
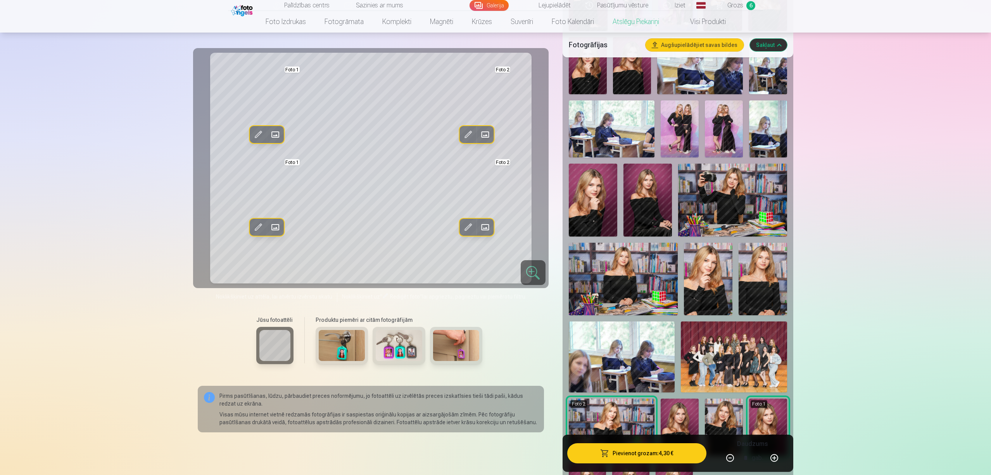
scroll to position [258, 0]
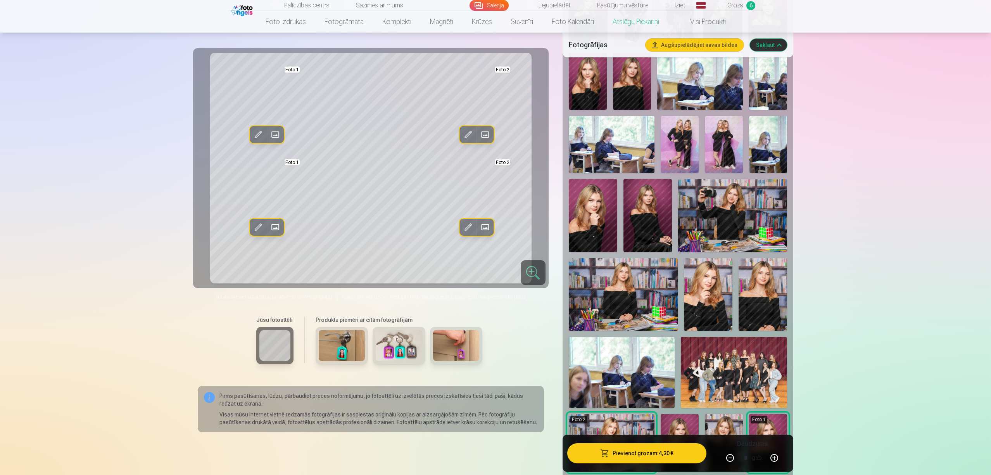
click at [723, 301] on img at bounding box center [708, 294] width 48 height 73
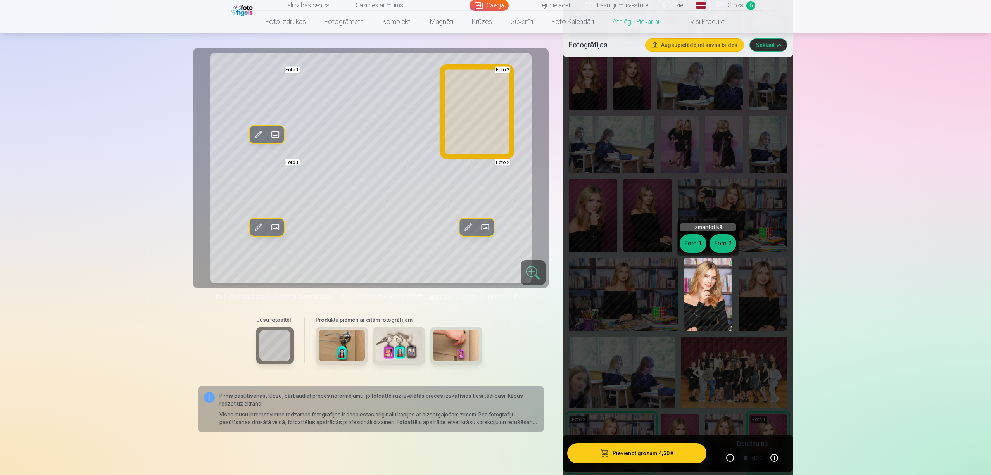
click at [724, 244] on button "Foto 2" at bounding box center [723, 243] width 27 height 19
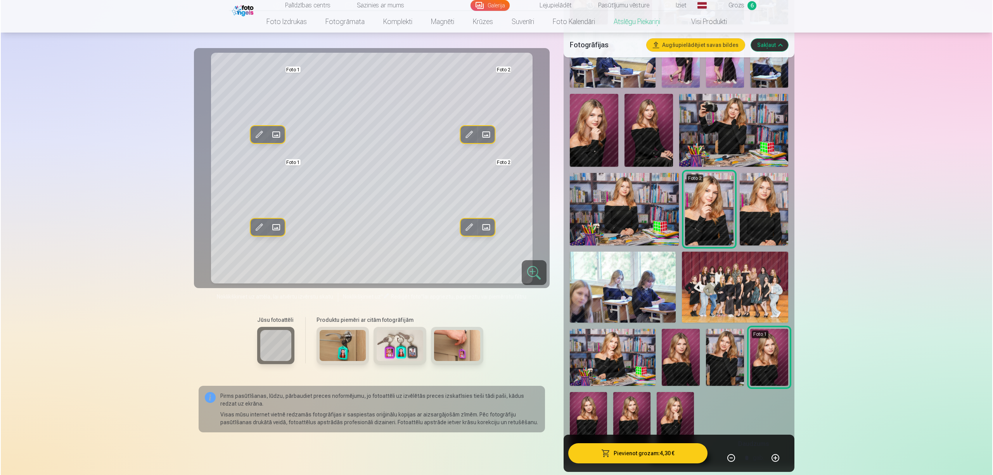
scroll to position [362, 0]
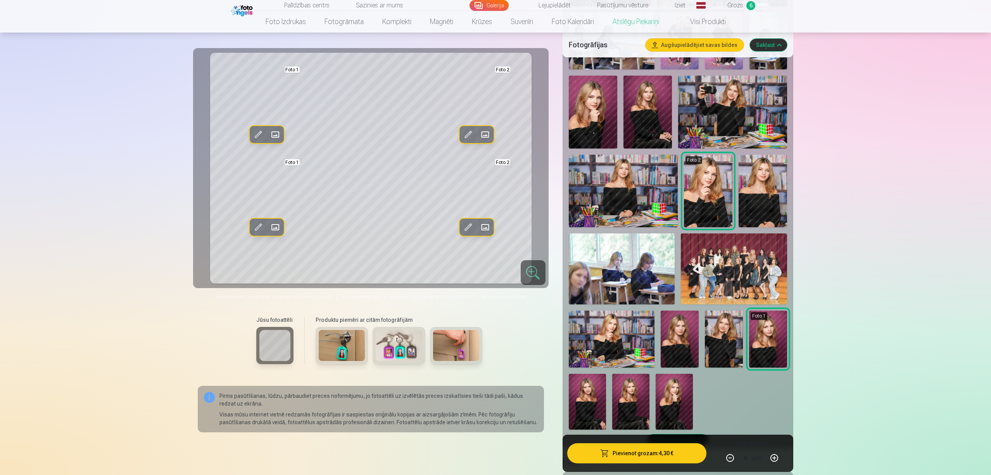
click at [643, 123] on img at bounding box center [648, 112] width 48 height 73
click at [742, 194] on img at bounding box center [763, 191] width 48 height 73
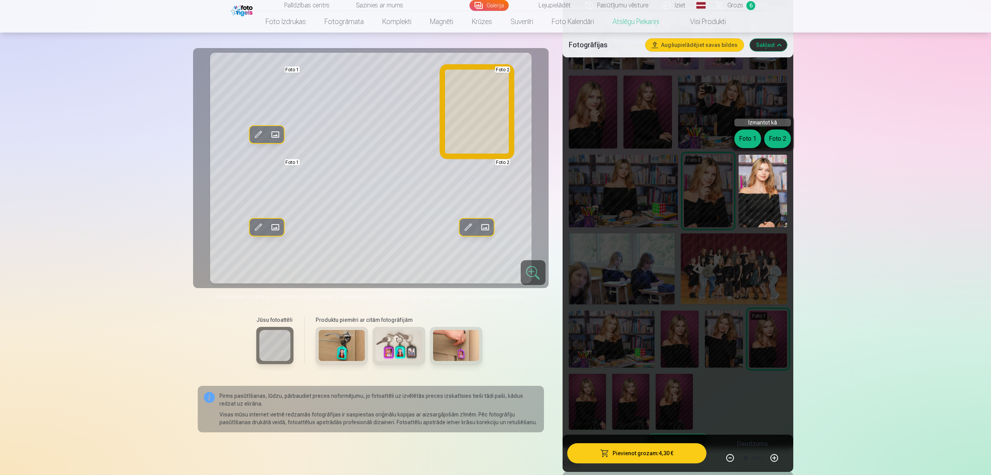
click at [742, 138] on button "Foto 2" at bounding box center [778, 139] width 27 height 19
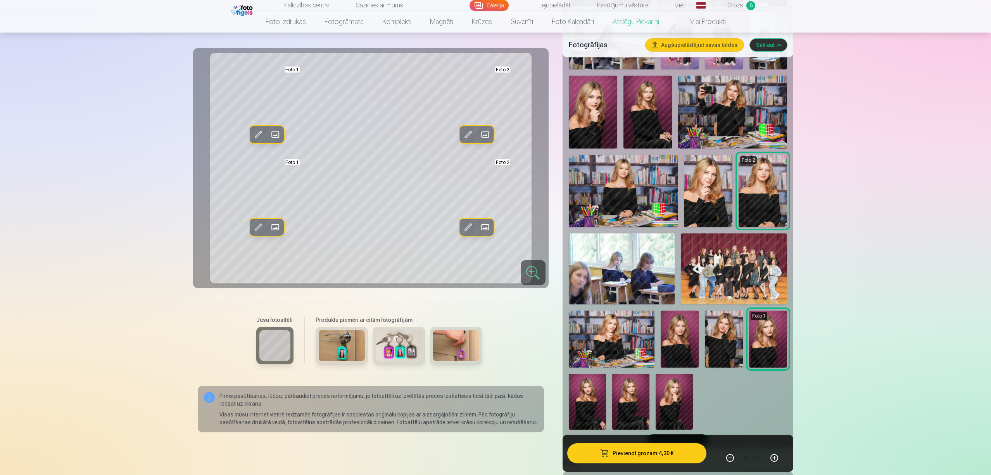
click at [653, 356] on button "Pievienot grozam : 4,30 €" at bounding box center [637, 453] width 139 height 20
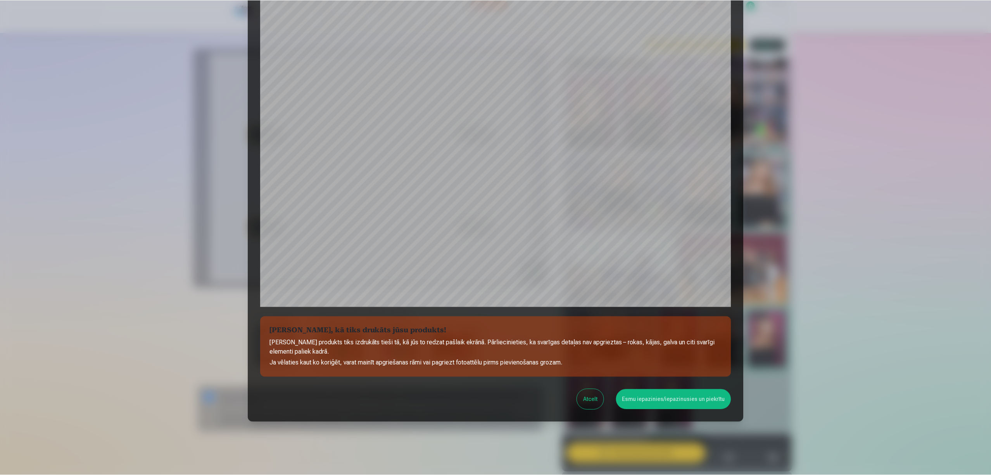
scroll to position [83, 0]
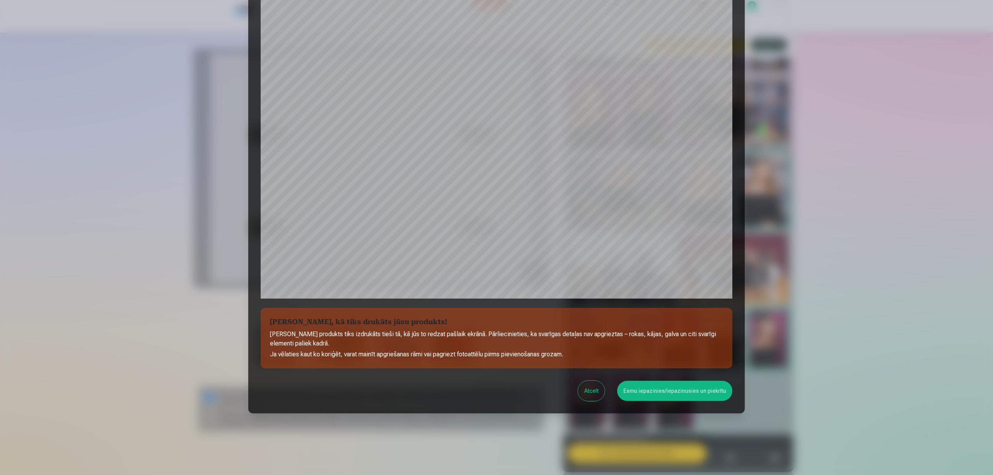
click at [677, 356] on button "Esmu iepazinies/iepazinusies un piekrītu" at bounding box center [674, 391] width 115 height 20
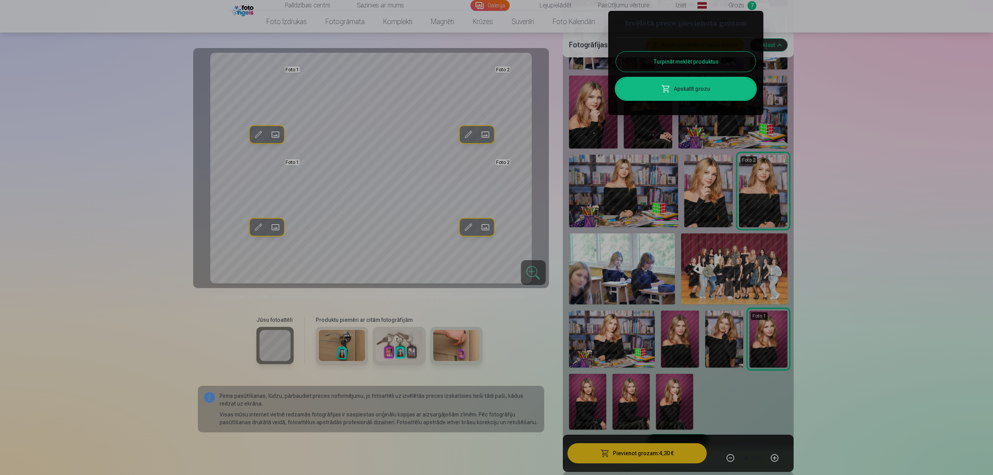
click at [720, 83] on link "Apskatīt grozu" at bounding box center [686, 89] width 140 height 22
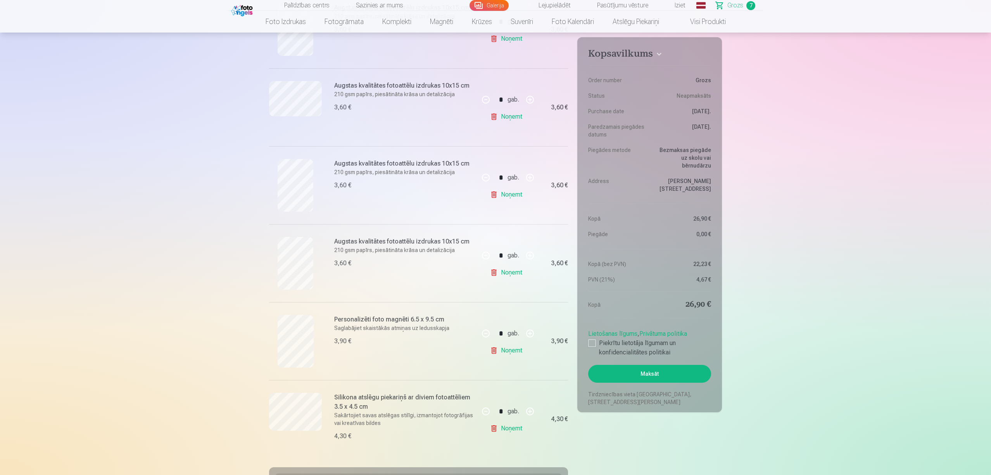
scroll to position [310, 0]
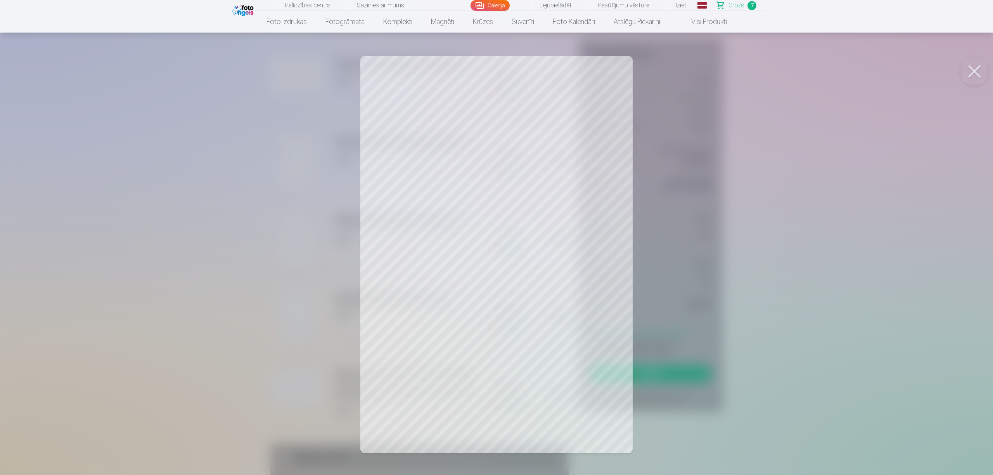
click at [305, 273] on div at bounding box center [496, 237] width 993 height 475
click at [297, 163] on div at bounding box center [496, 237] width 993 height 475
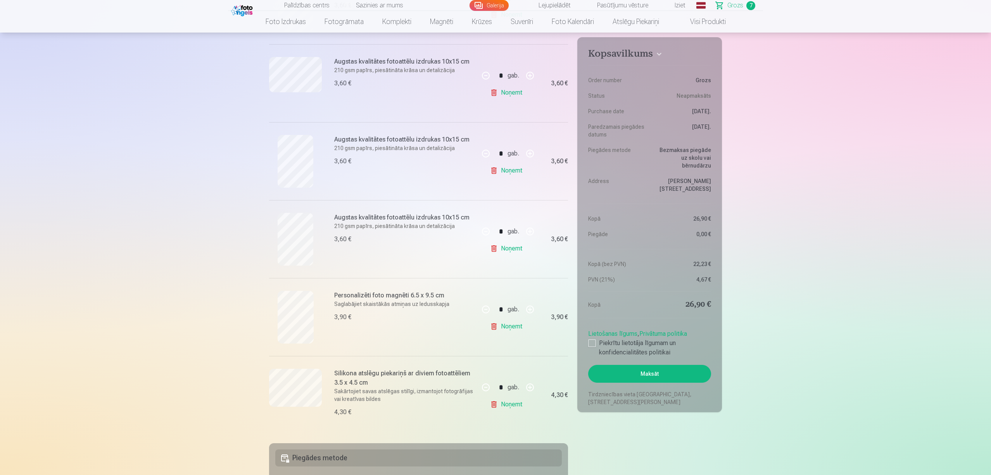
drag, startPoint x: 0, startPoint y: 432, endPoint x: 18, endPoint y: 438, distance: 18.9
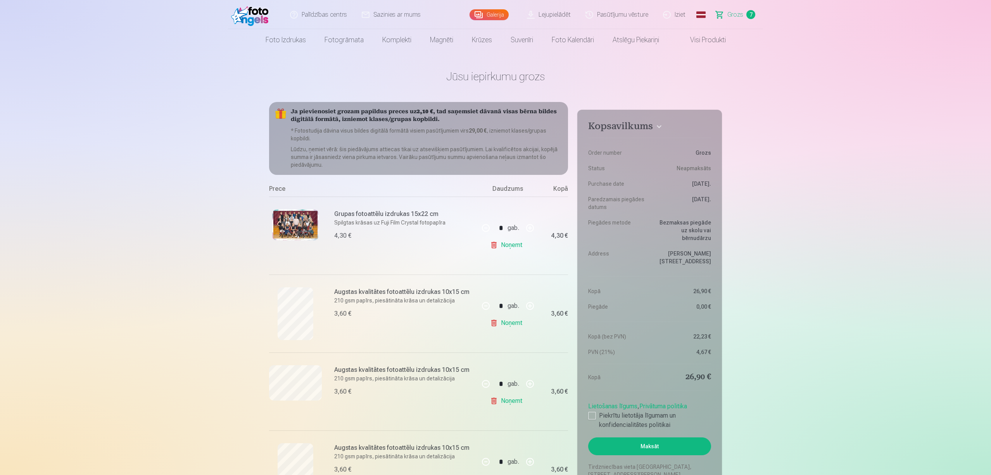
scroll to position [0, 0]
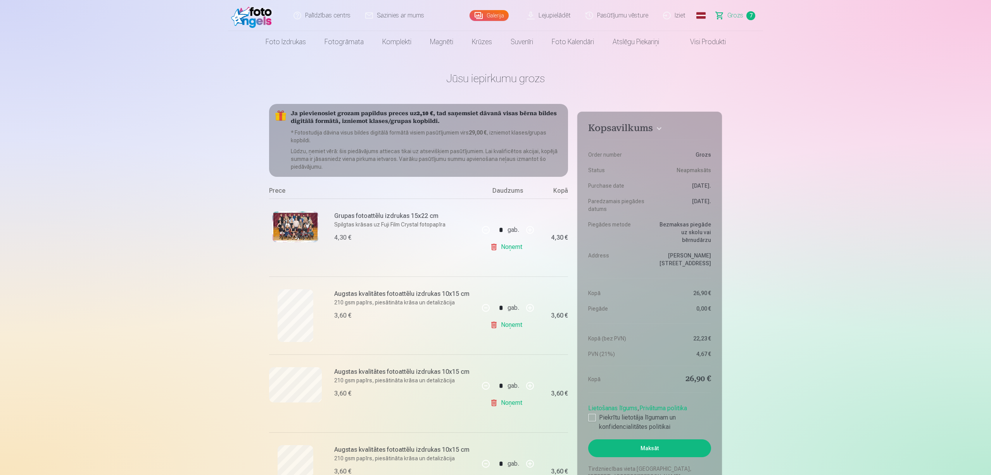
click at [556, 12] on link "Lejupielādēt" at bounding box center [549, 15] width 59 height 31
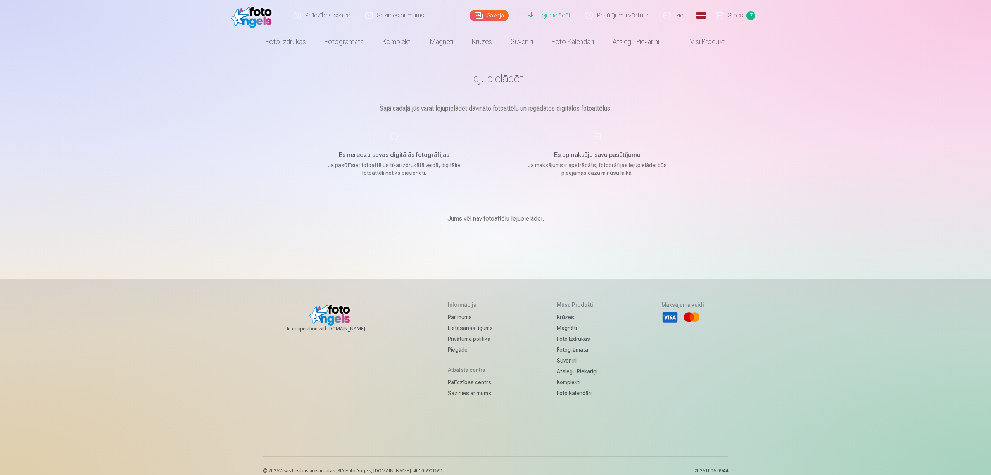
click at [739, 7] on link "Grozs 7" at bounding box center [736, 15] width 54 height 31
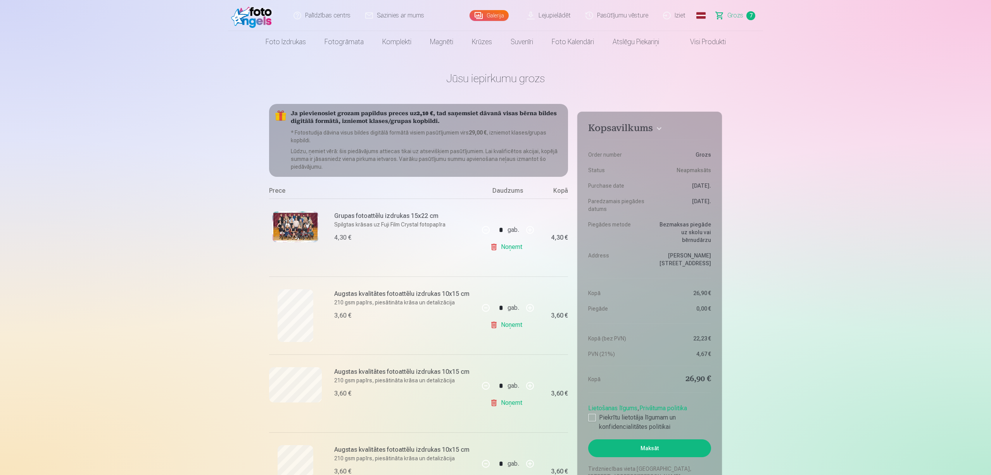
click at [500, 16] on link "Galerija" at bounding box center [489, 15] width 39 height 11
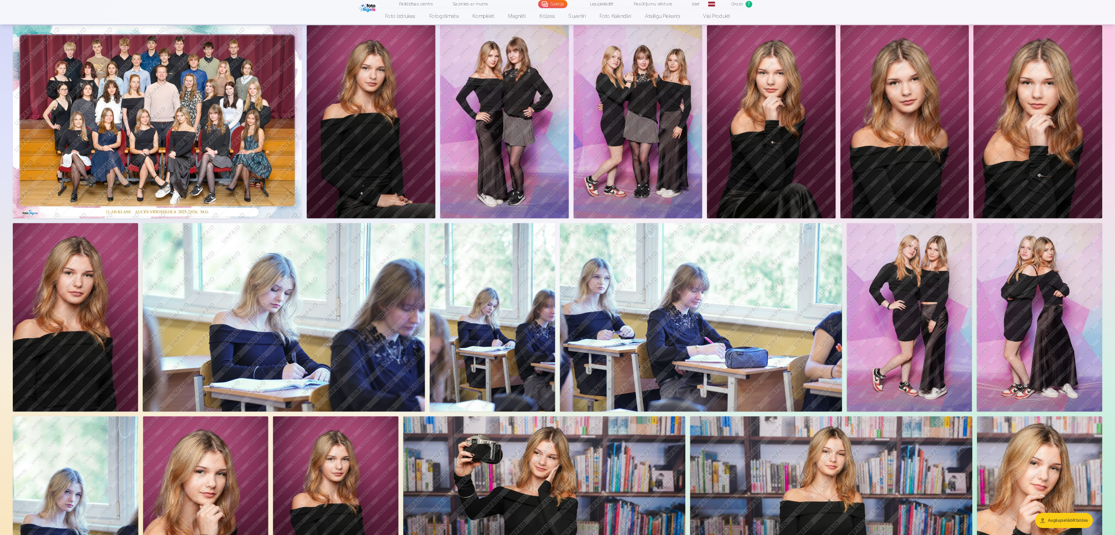
scroll to position [52, 0]
